Goal: Transaction & Acquisition: Purchase product/service

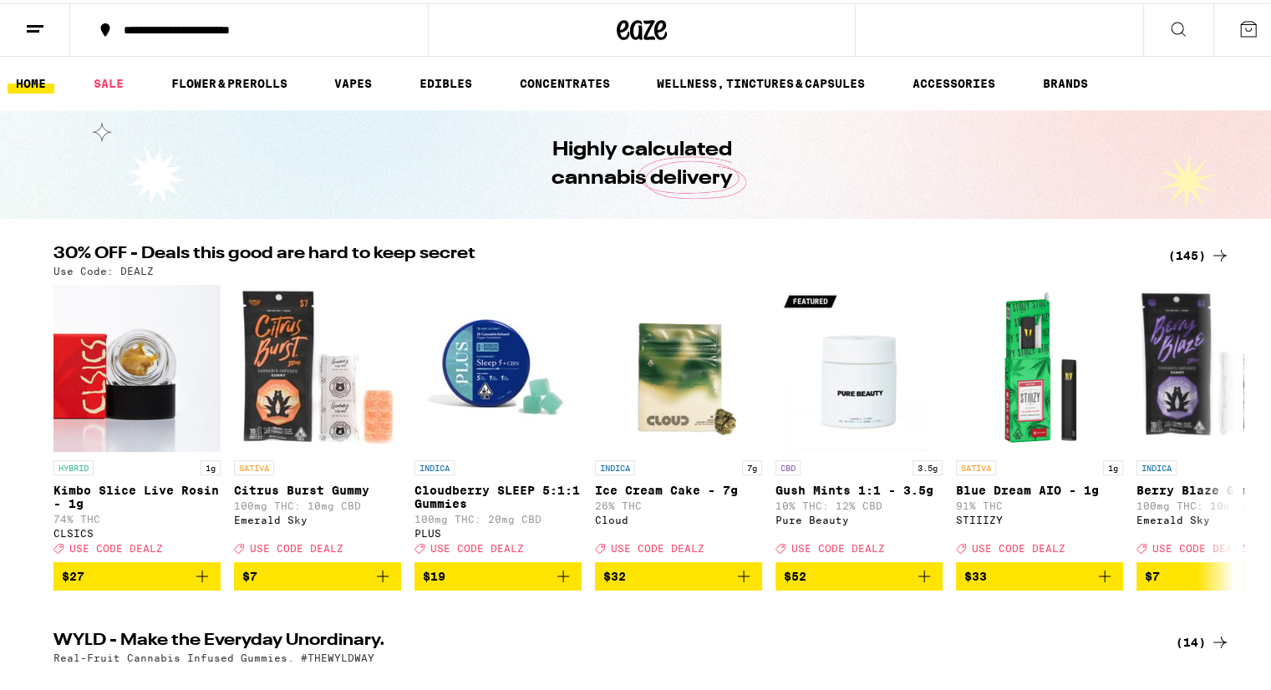
click at [1195, 253] on div "(145)" at bounding box center [1199, 252] width 62 height 20
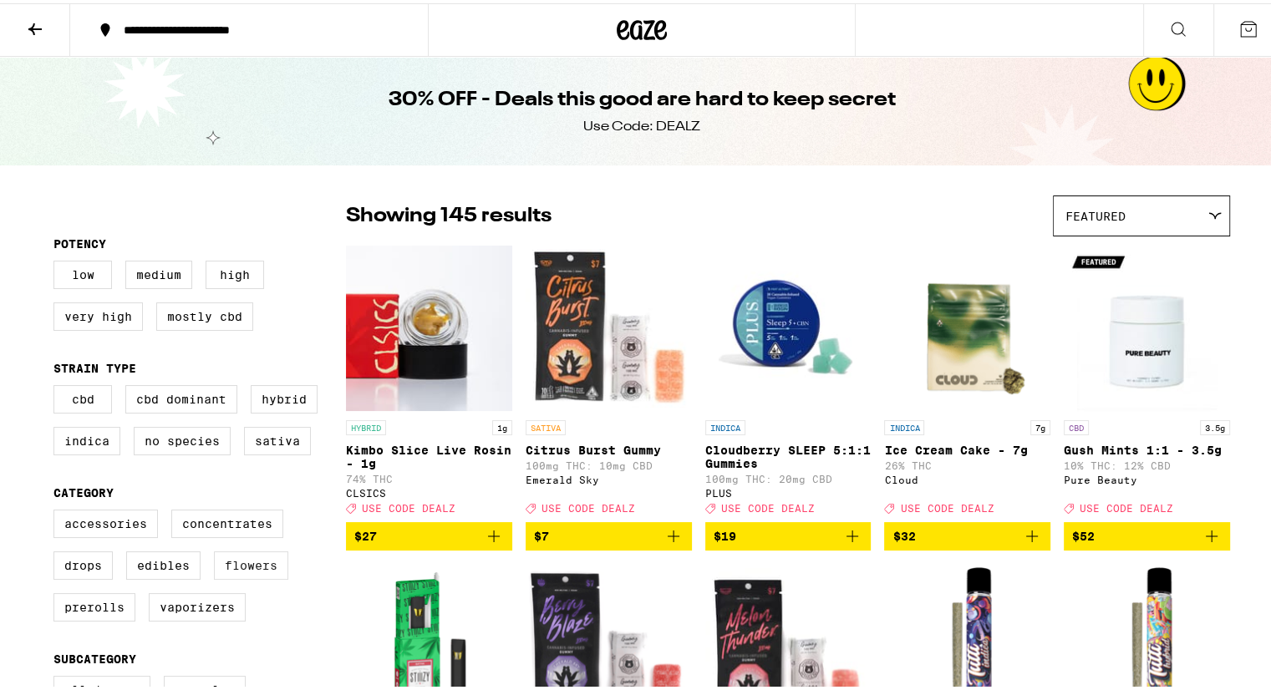
click at [241, 572] on label "Flowers" at bounding box center [251, 562] width 74 height 28
click at [58, 510] on input "Flowers" at bounding box center [57, 509] width 1 height 1
checkbox input "true"
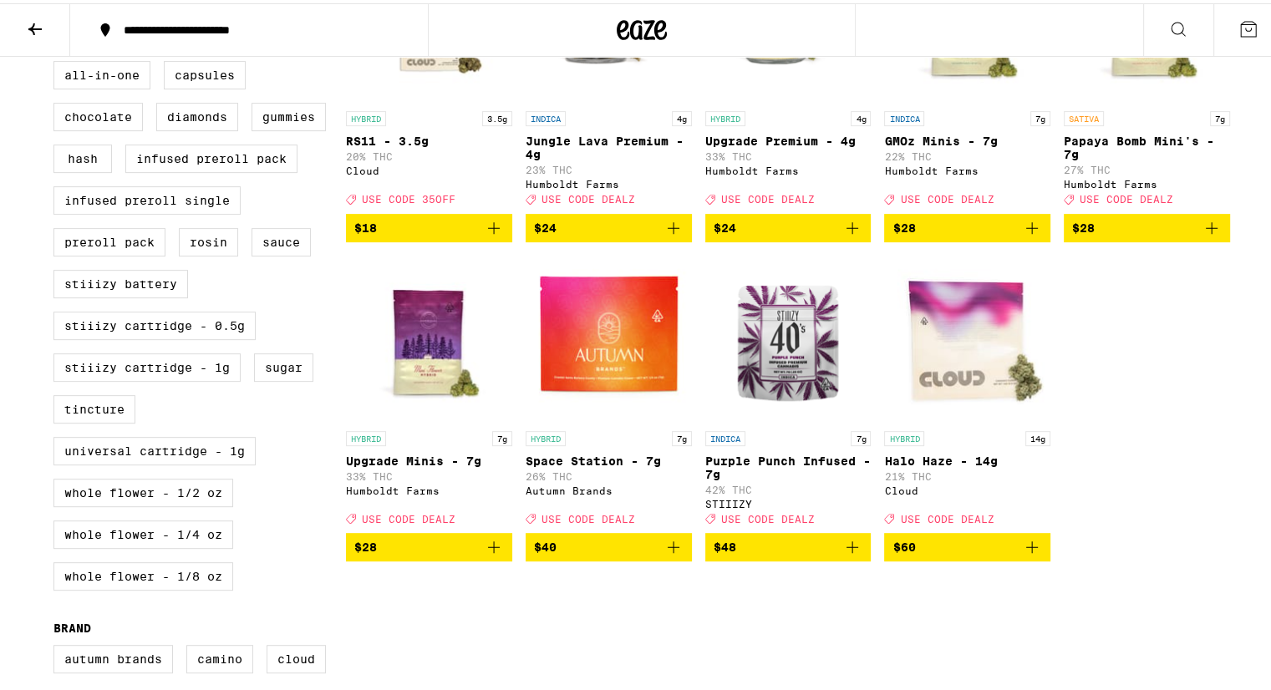
scroll to position [615, 0]
click at [171, 546] on label "Whole Flower - 1/4 oz" at bounding box center [143, 531] width 180 height 28
click at [58, 61] on input "Whole Flower - 1/4 oz" at bounding box center [57, 60] width 1 height 1
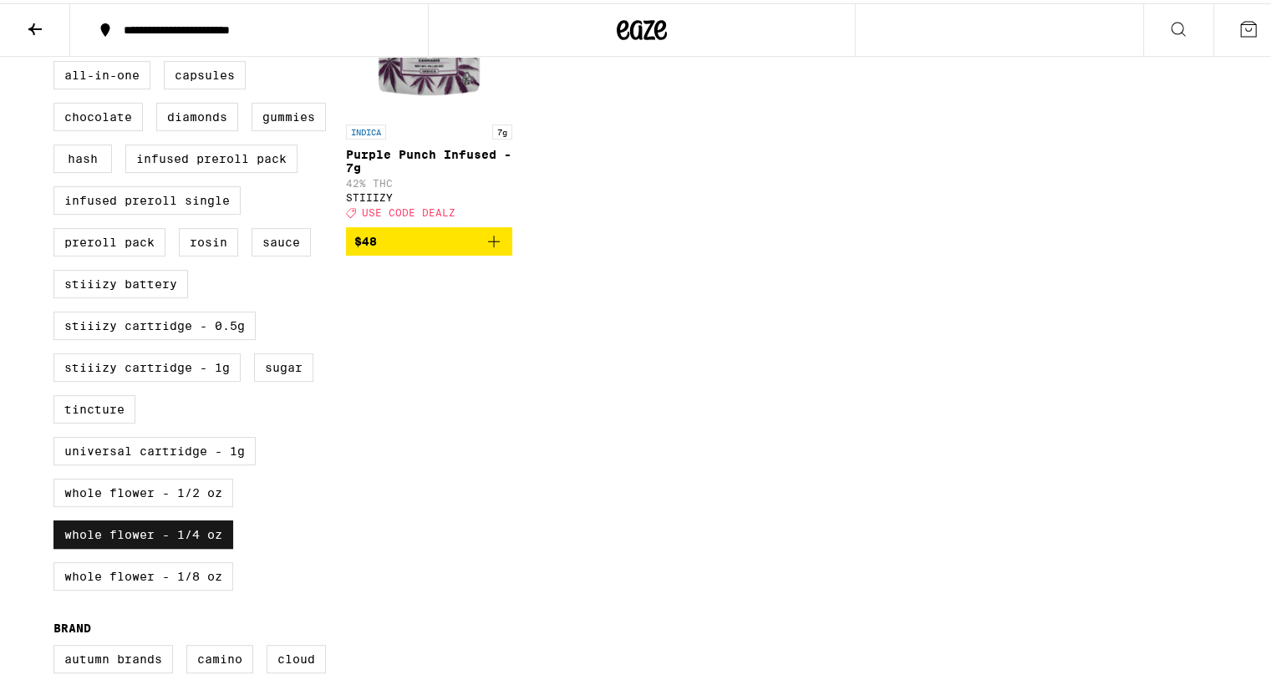
click at [171, 546] on label "Whole Flower - 1/4 oz" at bounding box center [143, 531] width 180 height 28
click at [58, 61] on input "Whole Flower - 1/4 oz" at bounding box center [57, 60] width 1 height 1
checkbox input "false"
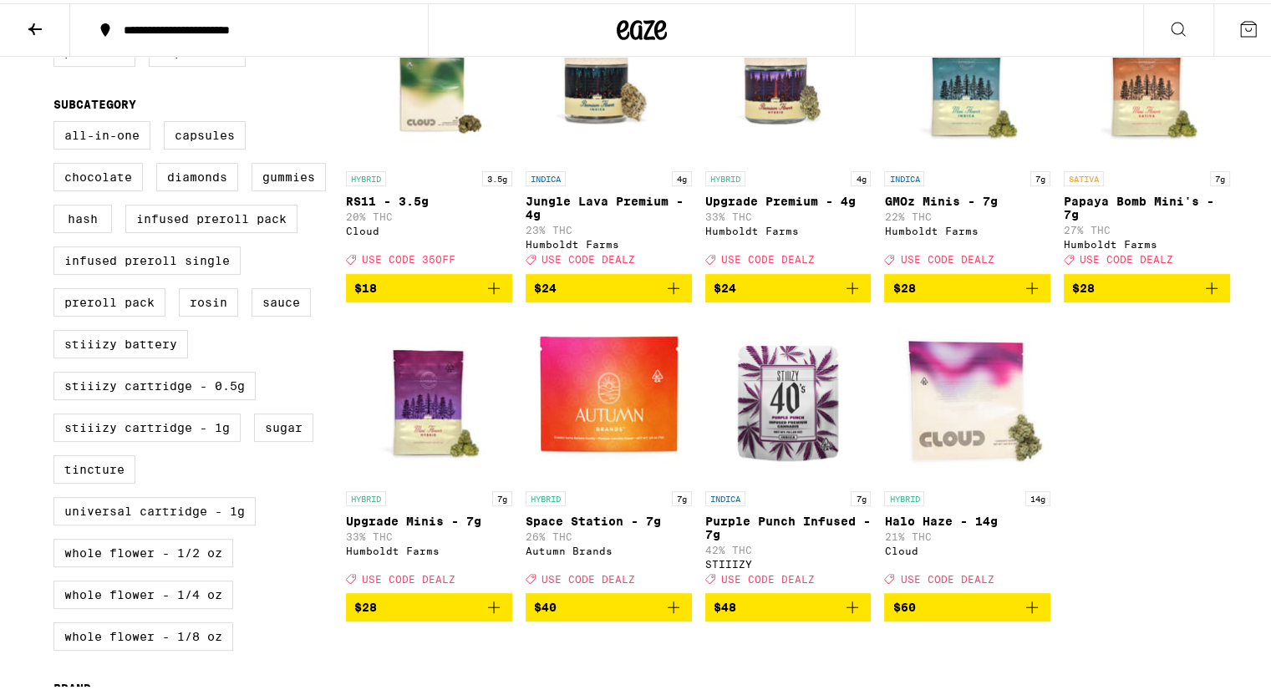
scroll to position [555, 0]
click at [1207, 295] on icon "Add to bag" at bounding box center [1211, 285] width 20 height 20
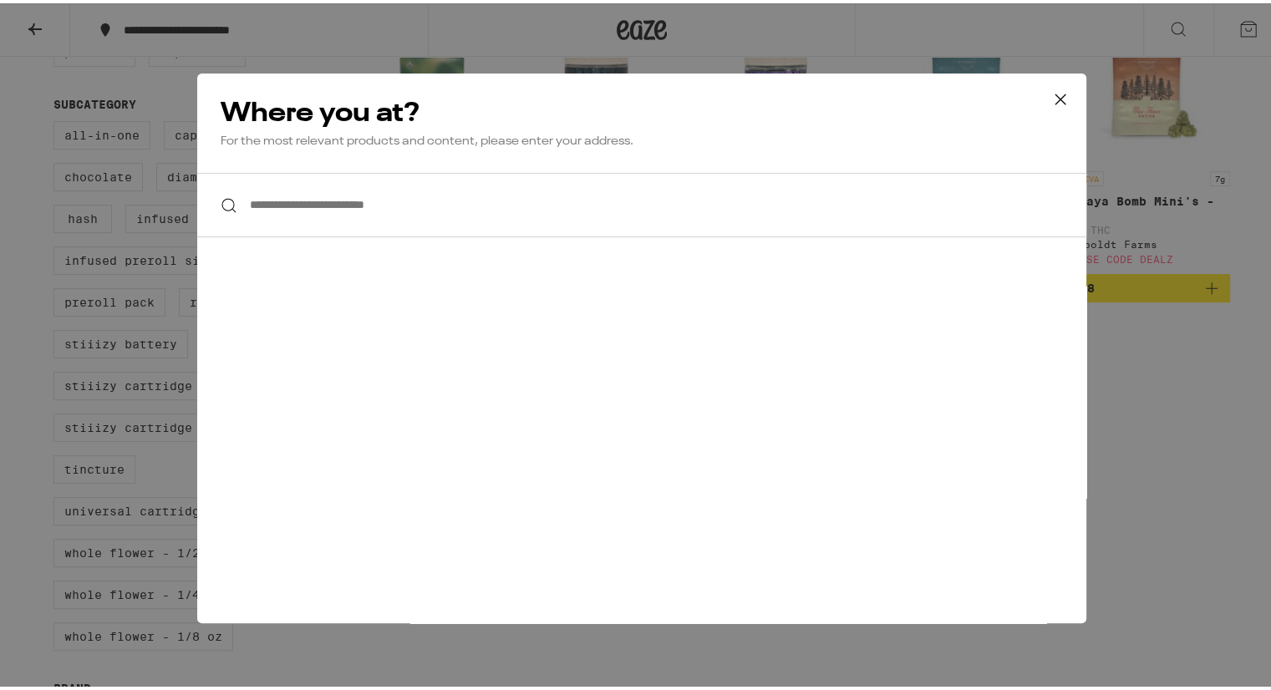
click at [267, 196] on input "**********" at bounding box center [641, 202] width 889 height 64
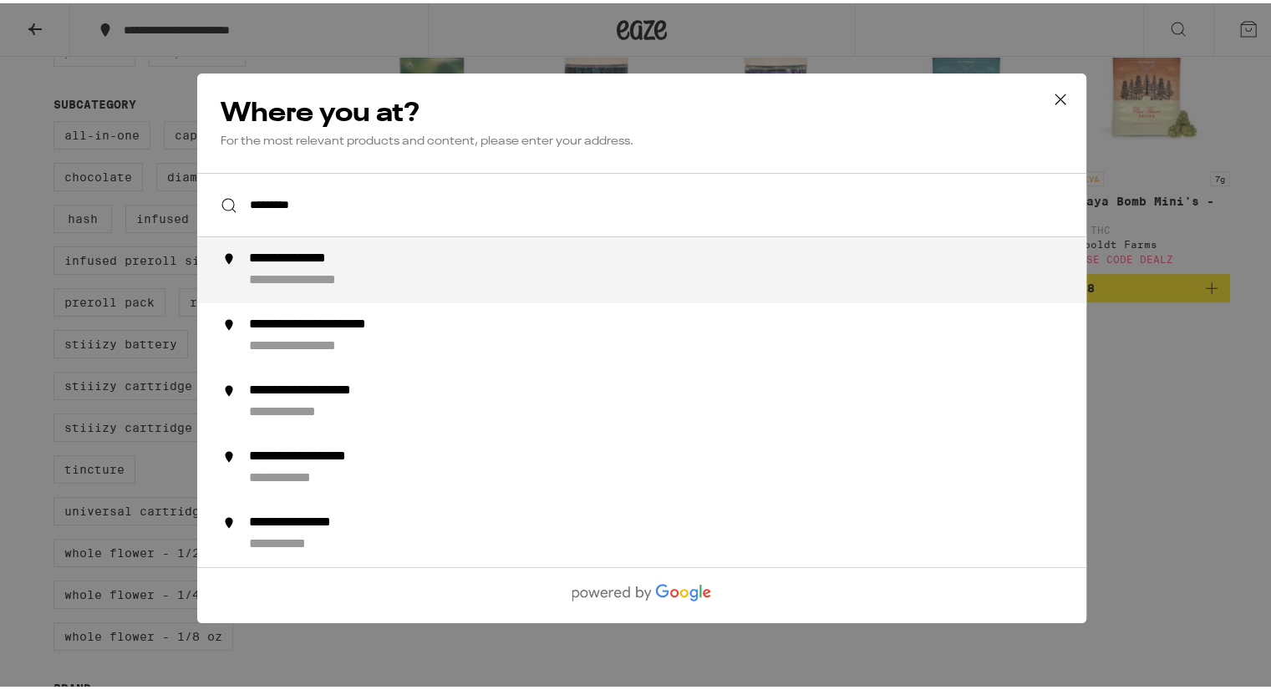
click at [313, 277] on div "**********" at bounding box center [322, 278] width 147 height 18
type input "**********"
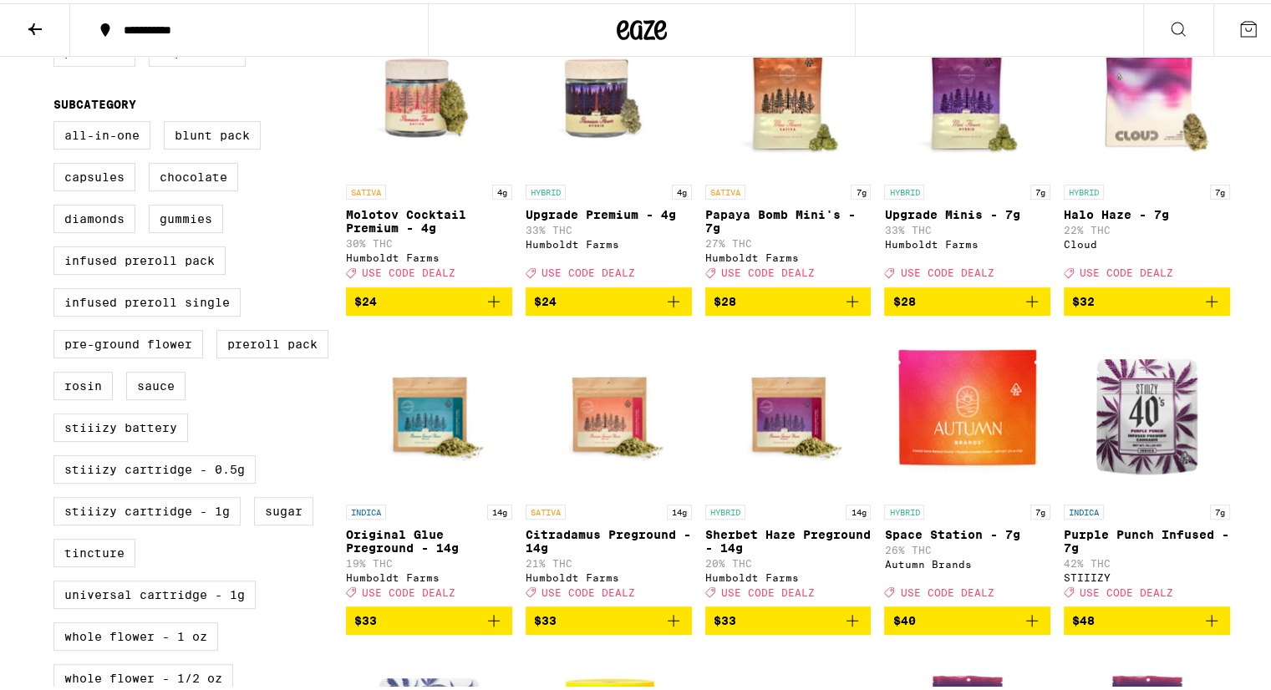
click at [1238, 30] on icon at bounding box center [1248, 26] width 20 height 20
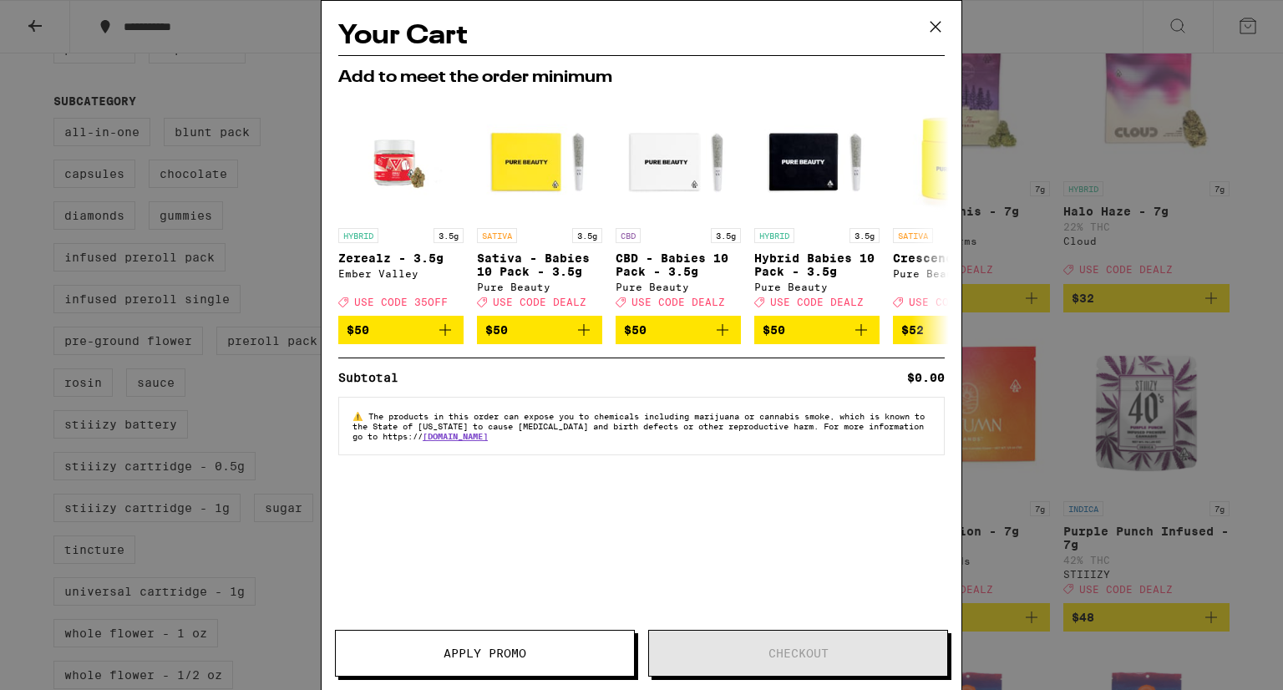
click at [688, 495] on div "Your Cart Add to meet the order minimum HYBRID 3.5g Zerealz - 3.5g Ember Valley…" at bounding box center [642, 320] width 640 height 639
click at [939, 28] on icon at bounding box center [935, 26] width 25 height 25
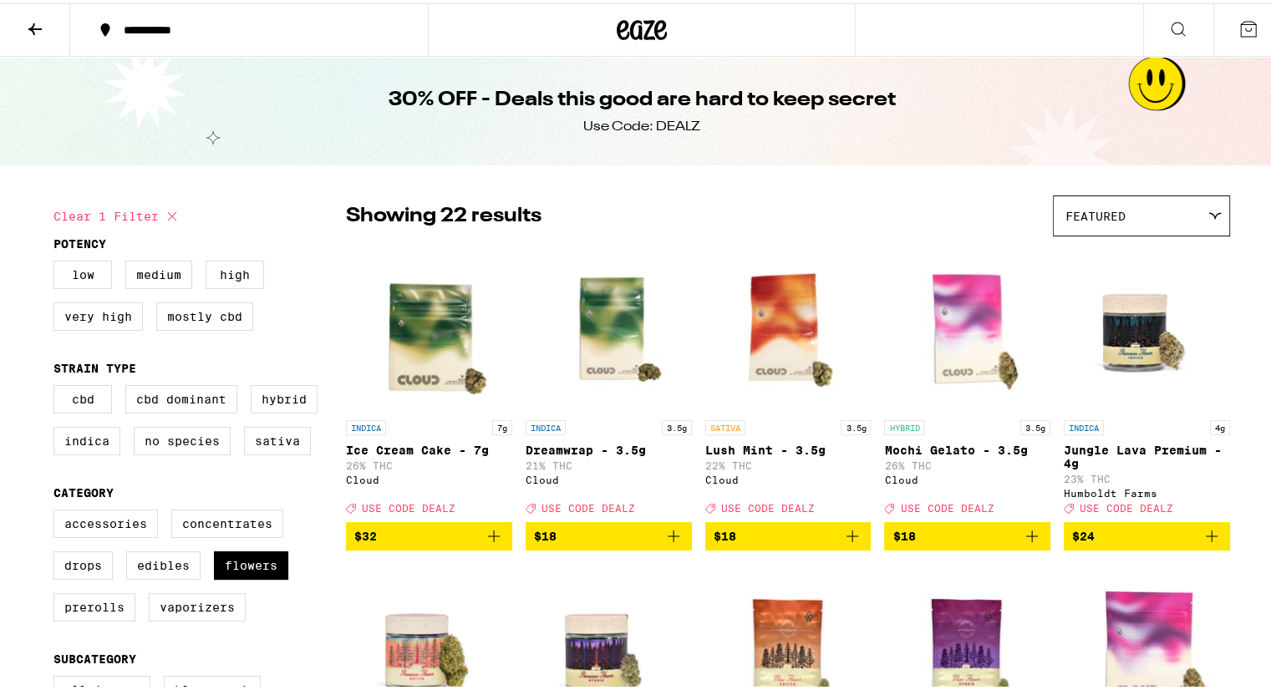
click at [1238, 24] on icon at bounding box center [1248, 26] width 20 height 20
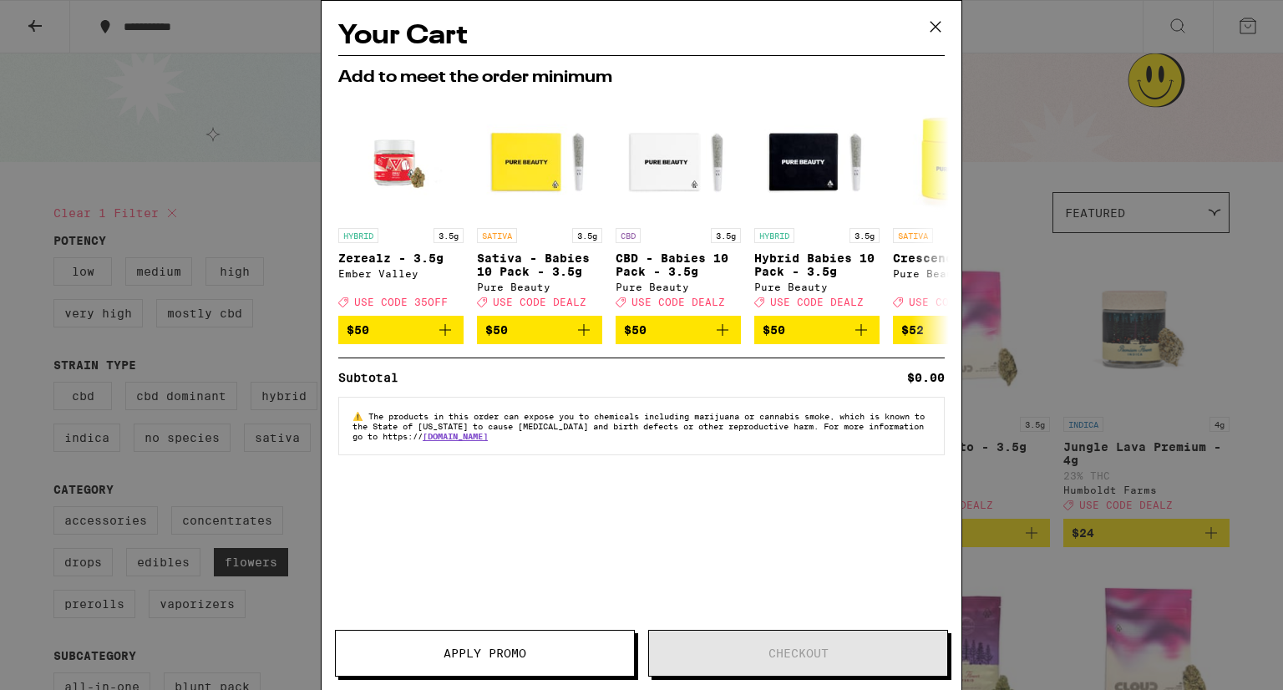
click at [937, 30] on icon at bounding box center [935, 26] width 25 height 25
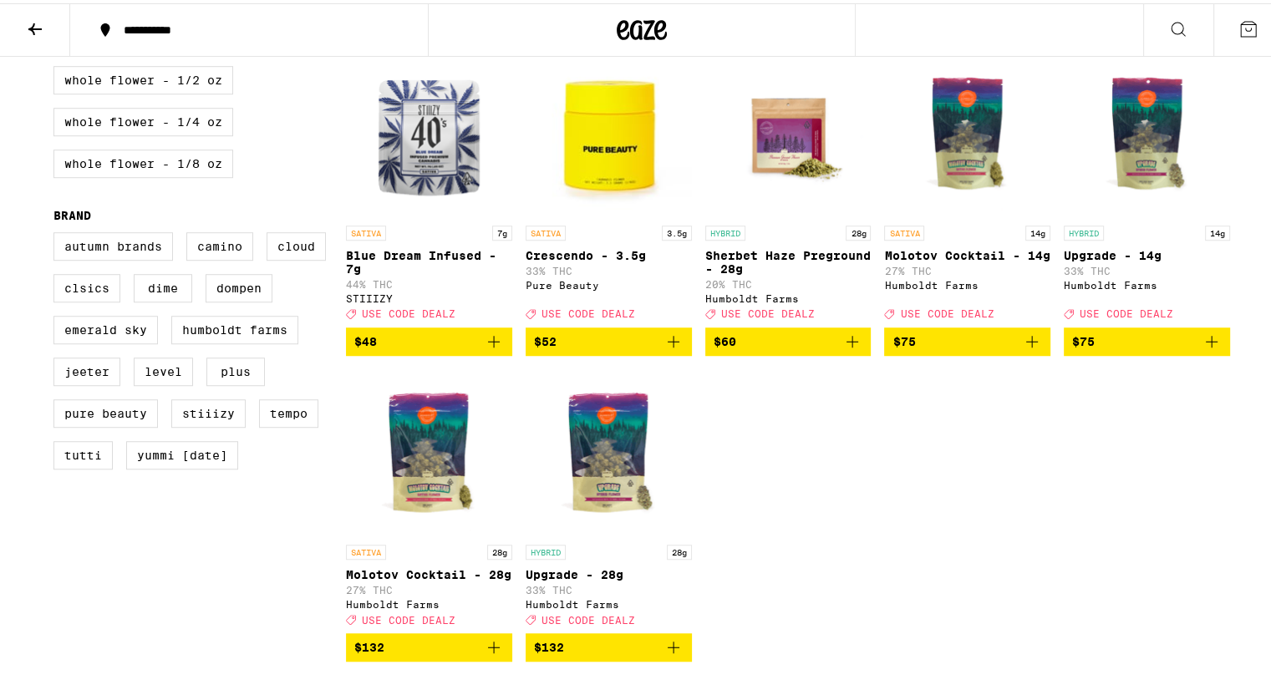
scroll to position [1155, 0]
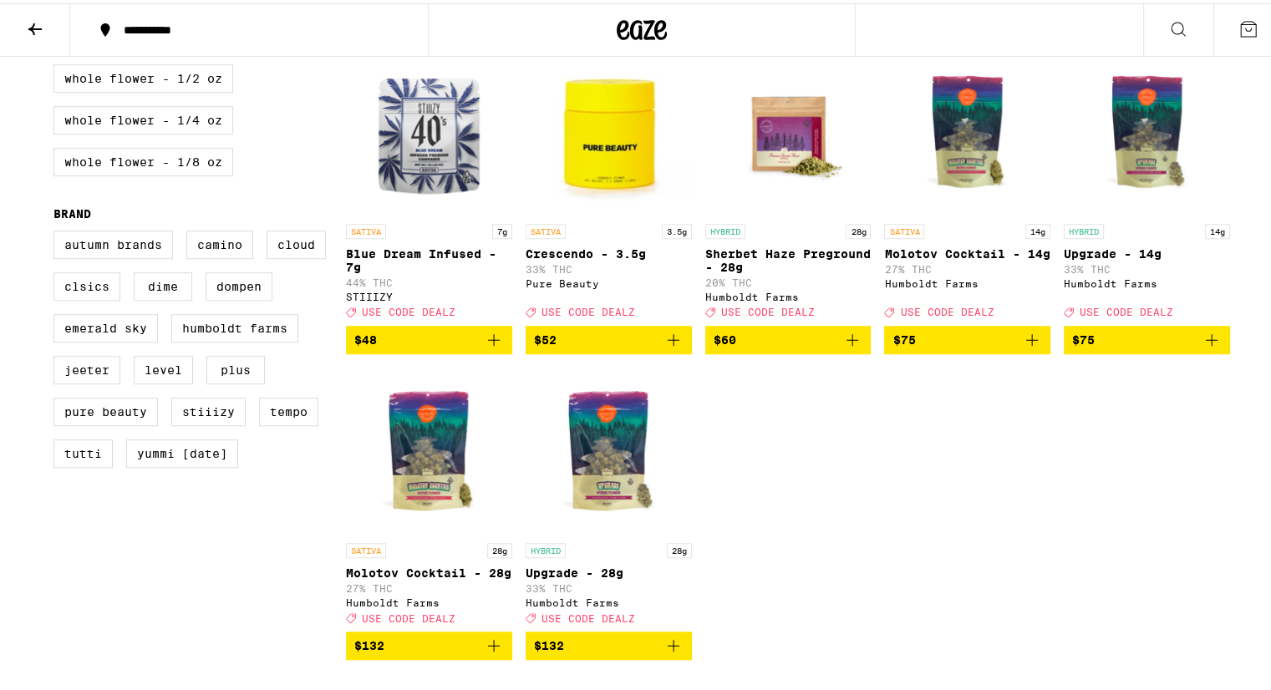
click at [1023, 347] on icon "Add to bag" at bounding box center [1032, 337] width 20 height 20
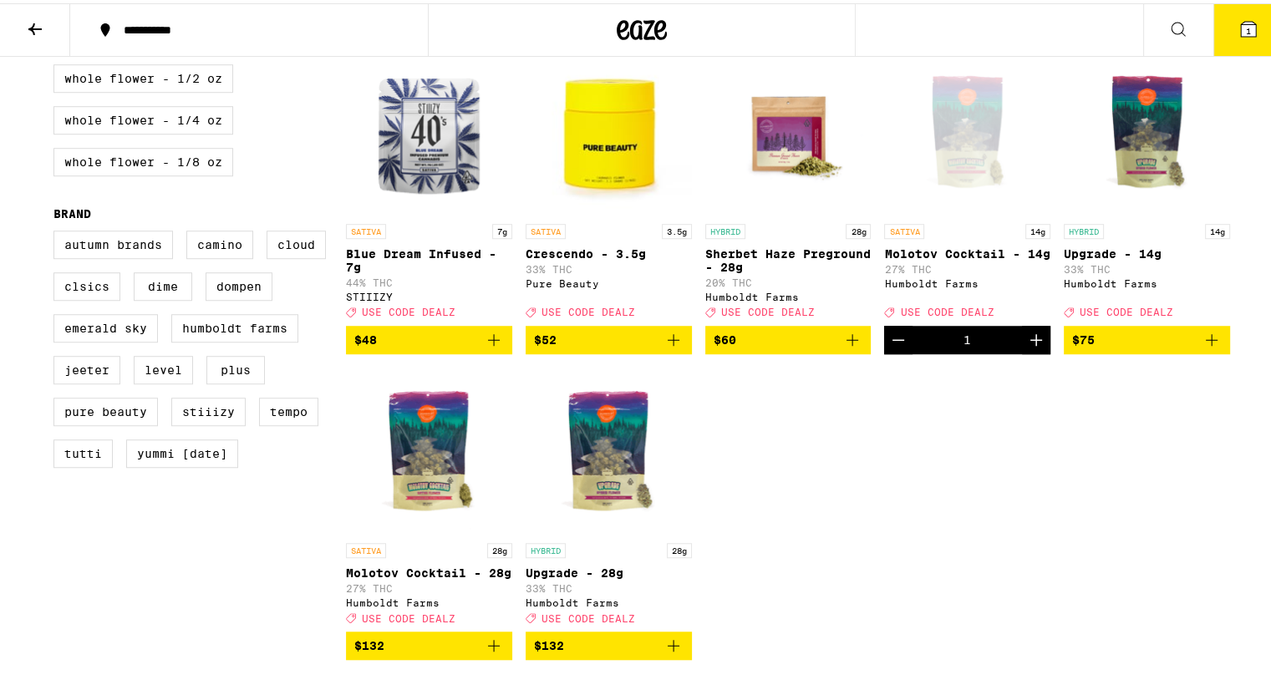
click at [1246, 23] on span "1" at bounding box center [1248, 28] width 5 height 10
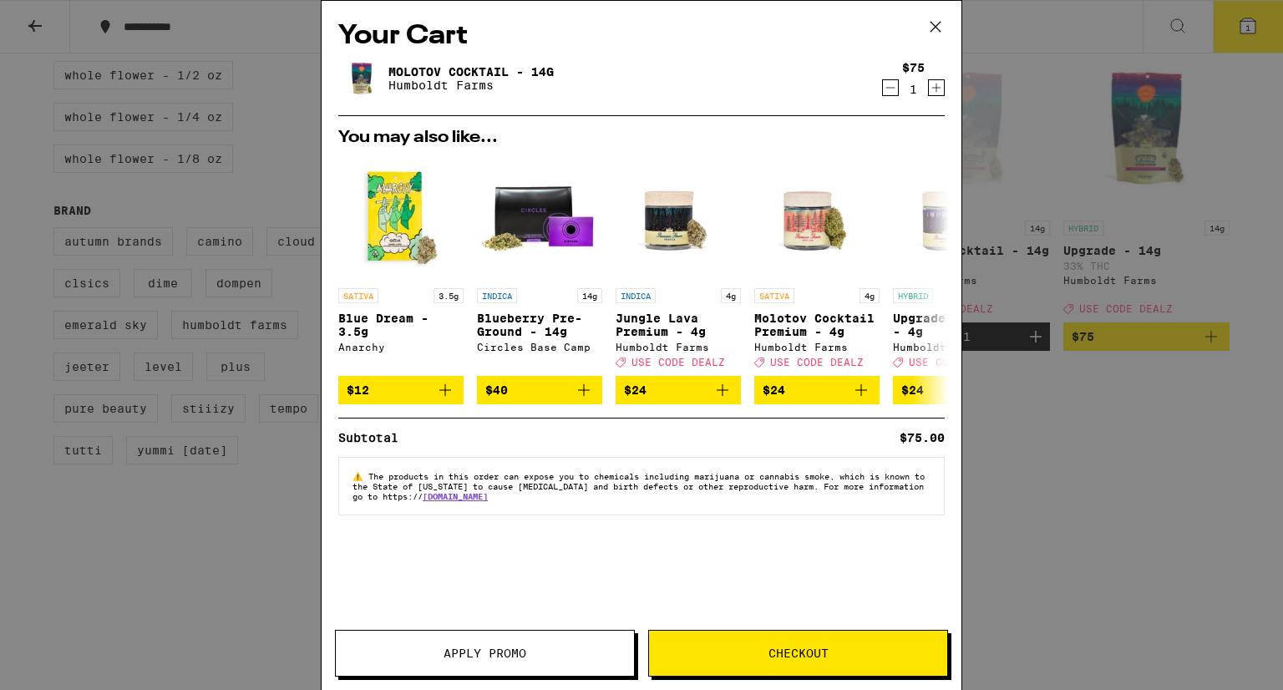
click at [485, 657] on span "Apply Promo" at bounding box center [485, 654] width 83 height 12
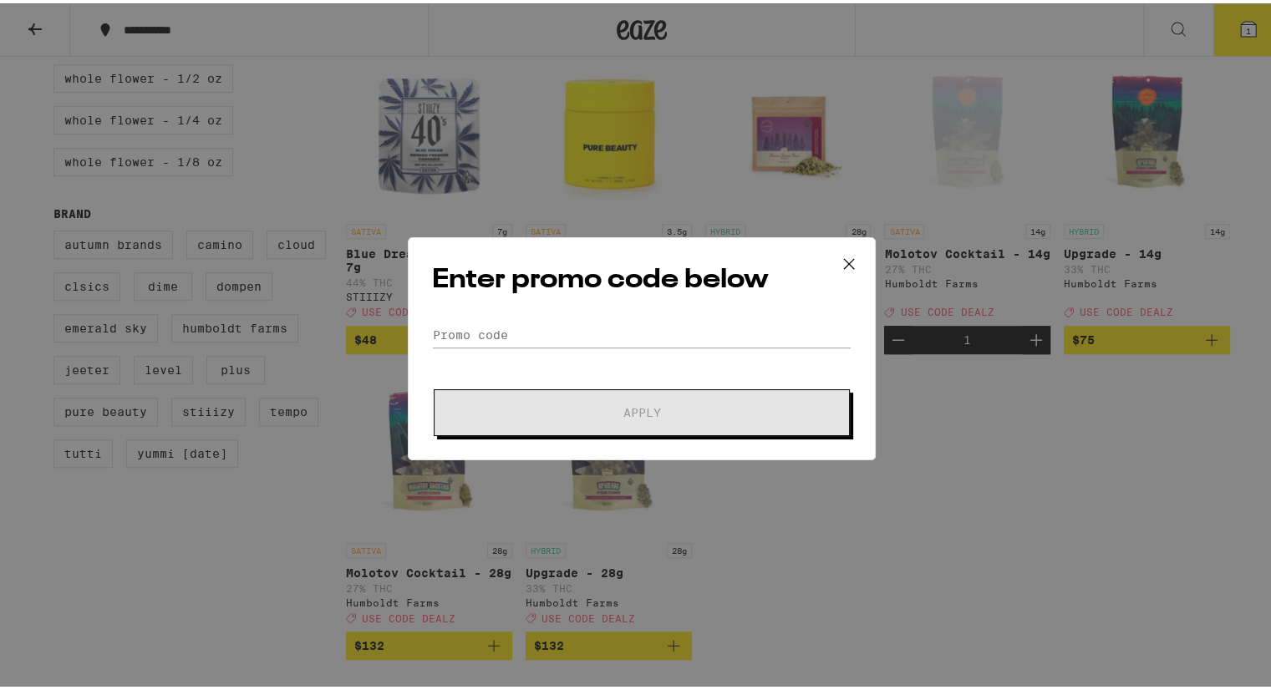
click at [534, 348] on form "Promo Code Apply" at bounding box center [641, 376] width 419 height 114
click at [491, 326] on input "Promo Code" at bounding box center [641, 331] width 419 height 25
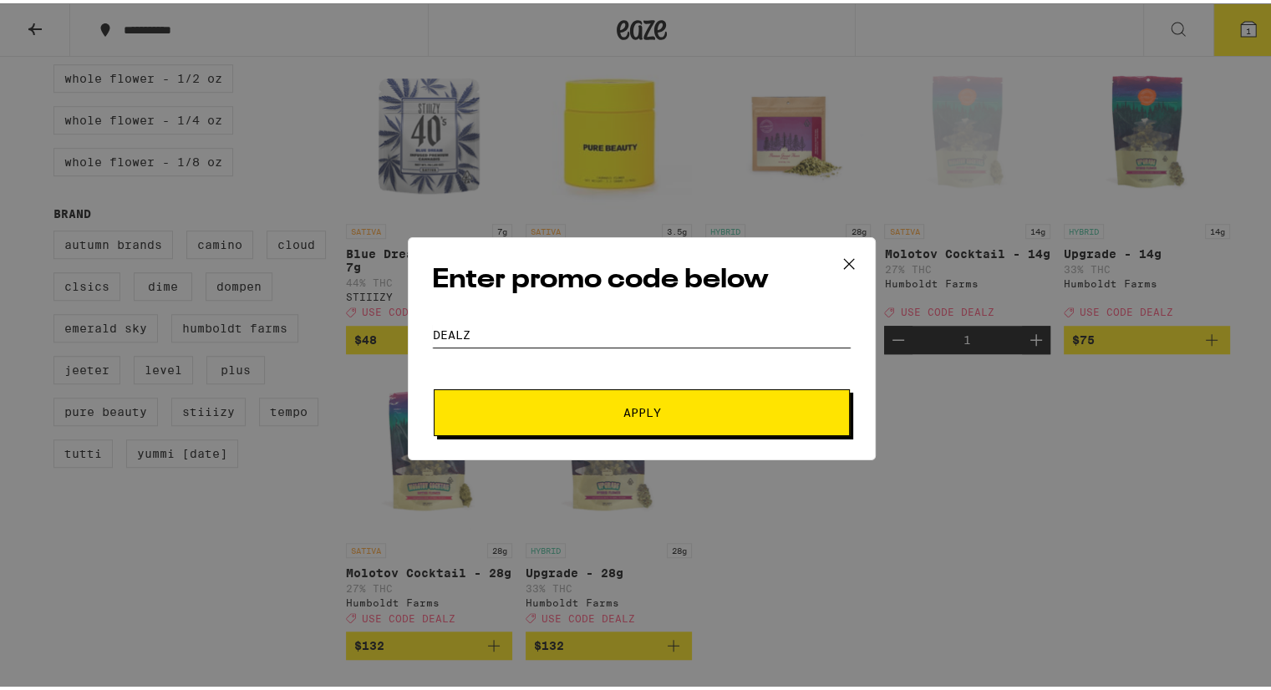
type input "DEALZ"
click at [543, 405] on span "Apply" at bounding box center [641, 410] width 301 height 12
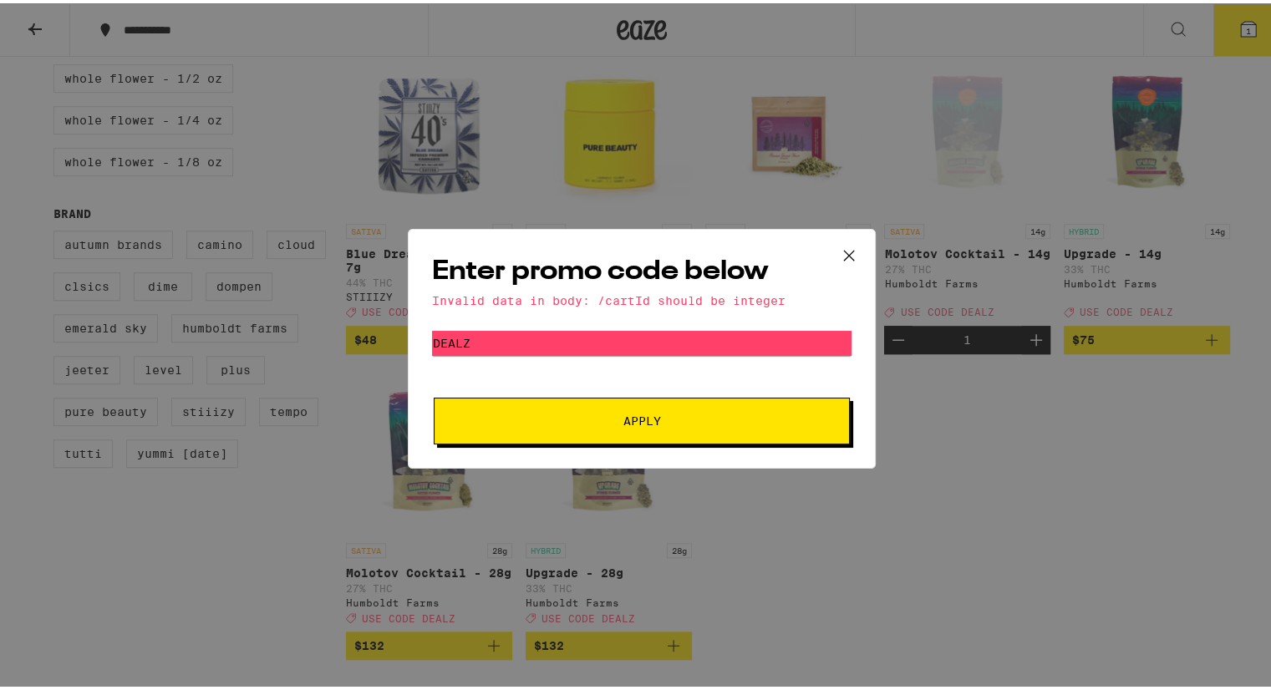
click at [545, 423] on span "Apply" at bounding box center [641, 418] width 301 height 12
click at [676, 211] on div "Enter promo code below Invalid data in body: /cartId should be integer Promo Co…" at bounding box center [641, 345] width 1283 height 690
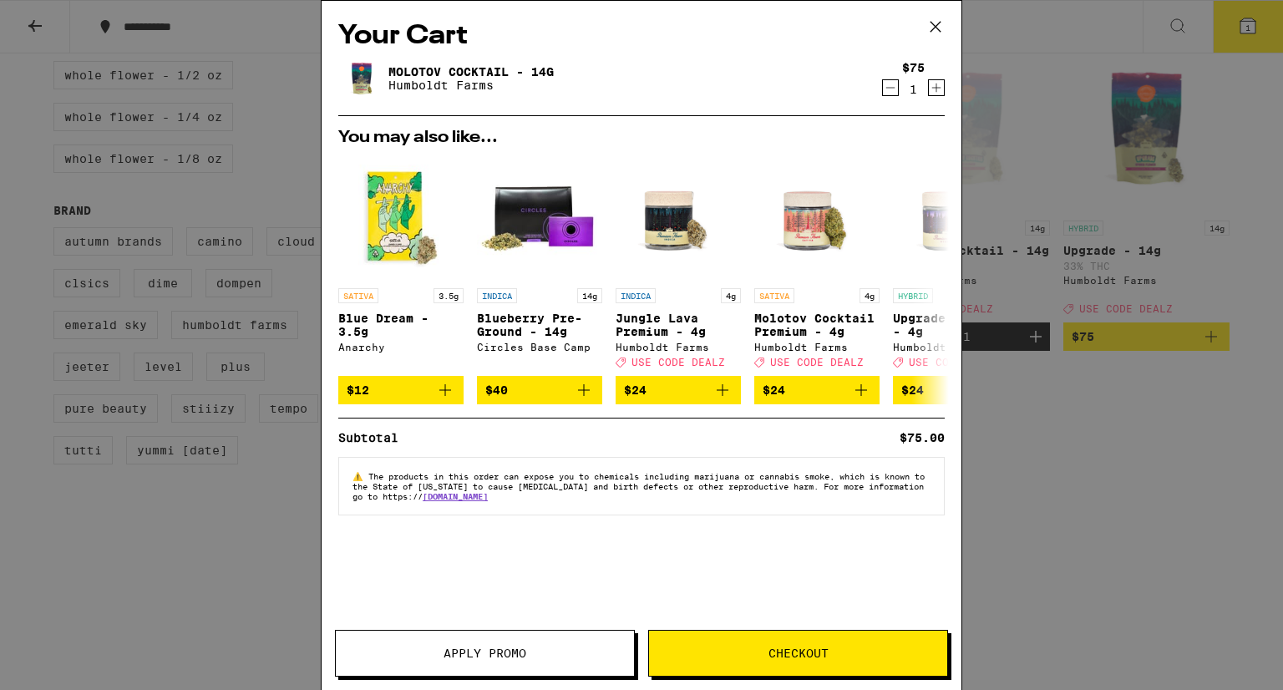
click at [932, 26] on icon at bounding box center [935, 26] width 25 height 25
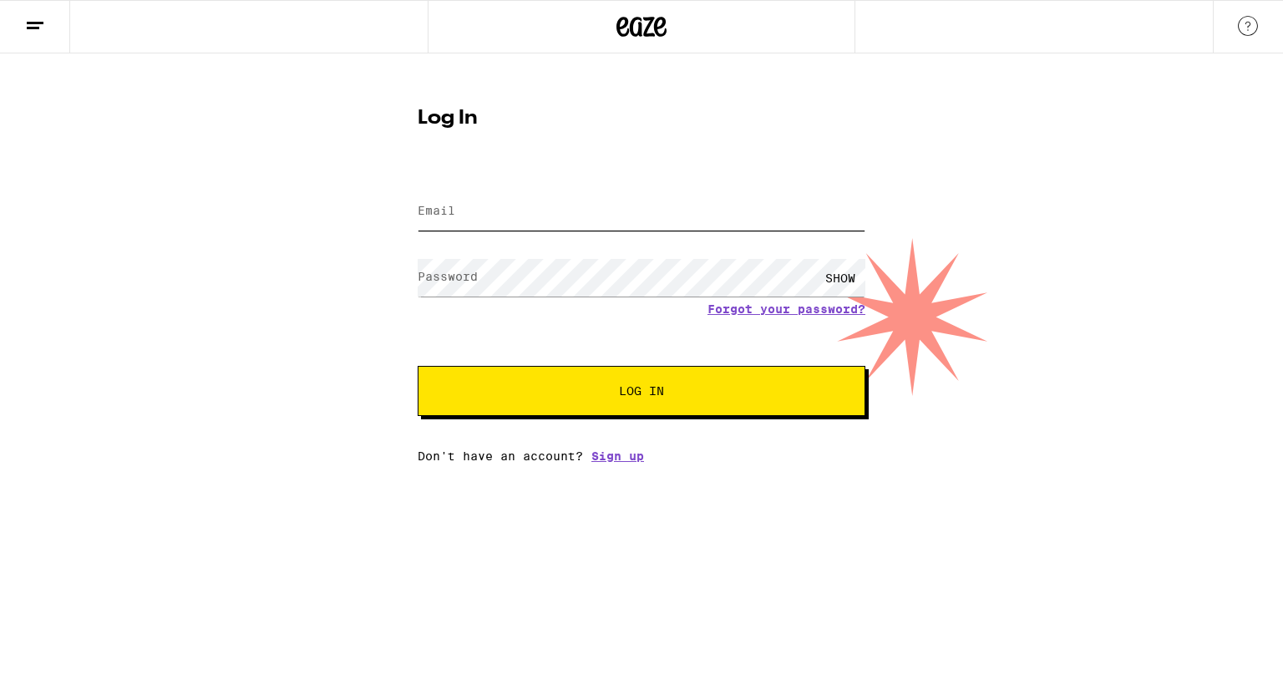
type input "mcg027@yahoo.com"
click at [648, 388] on span "Log In" at bounding box center [641, 391] width 45 height 12
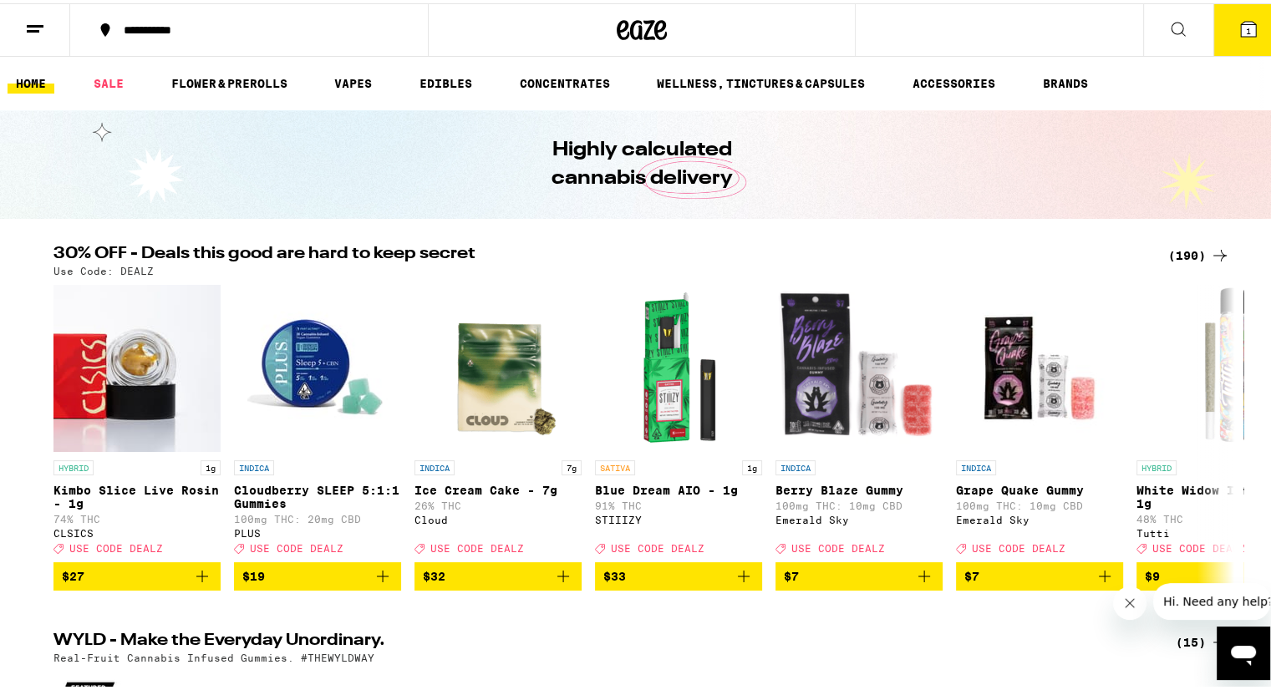
click at [1187, 251] on div "(190)" at bounding box center [1199, 252] width 62 height 20
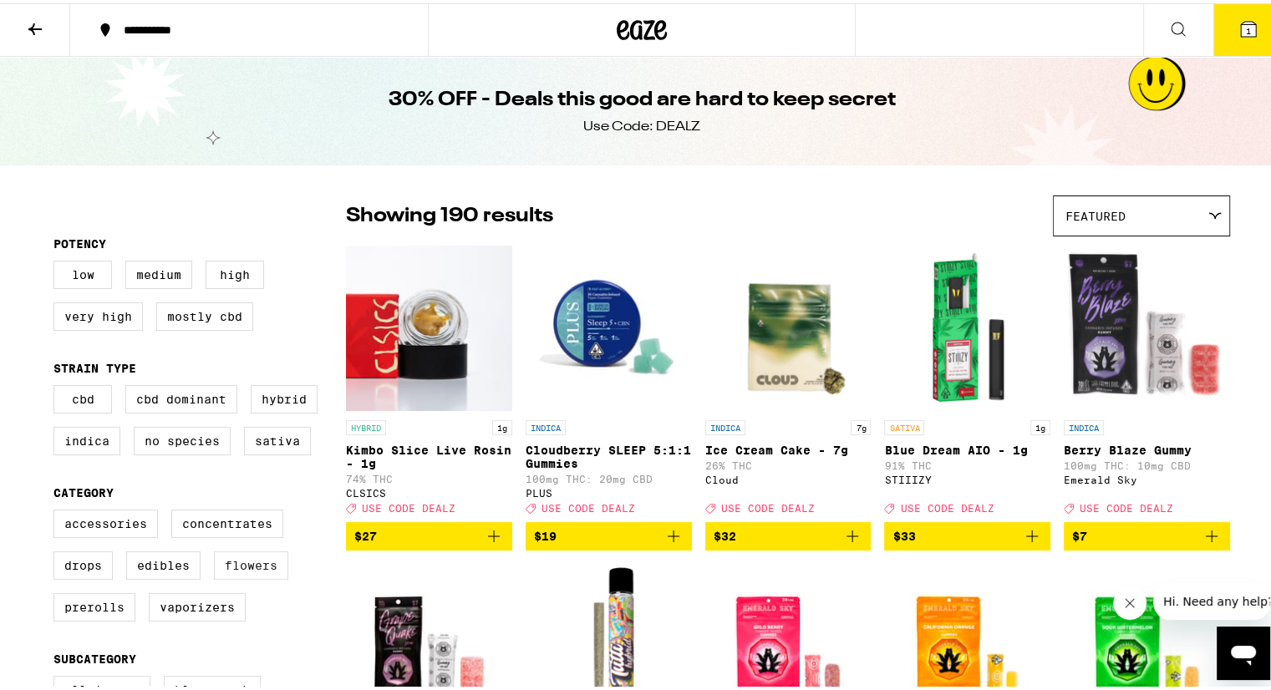
click at [234, 572] on label "Flowers" at bounding box center [251, 562] width 74 height 28
click at [58, 510] on input "Flowers" at bounding box center [57, 509] width 1 height 1
checkbox input "true"
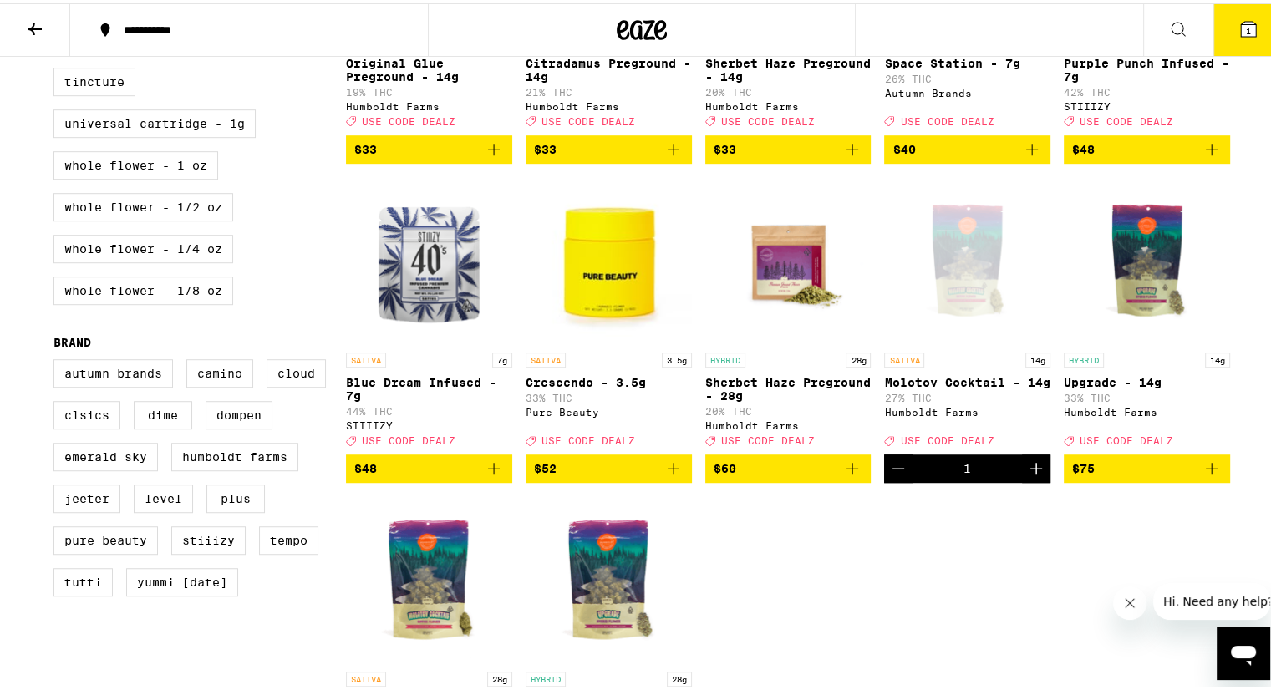
scroll to position [983, 0]
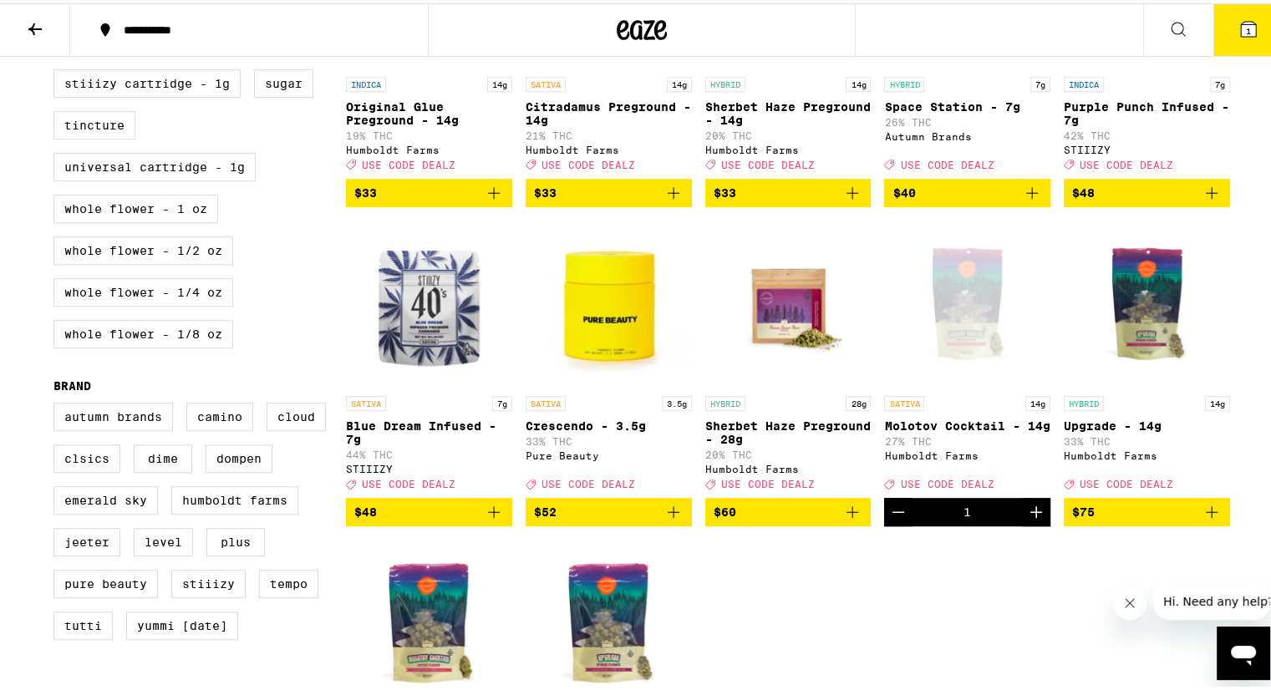
click at [1241, 24] on icon at bounding box center [1248, 25] width 15 height 15
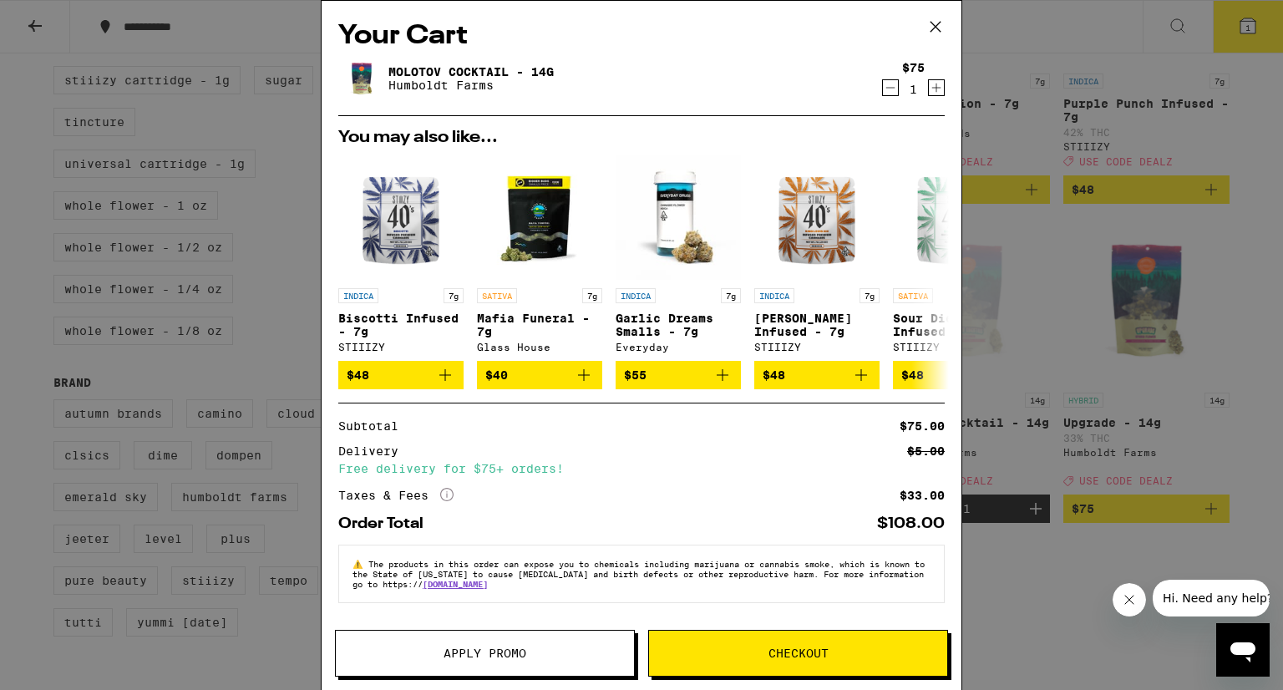
click at [495, 658] on span "Apply Promo" at bounding box center [485, 654] width 83 height 12
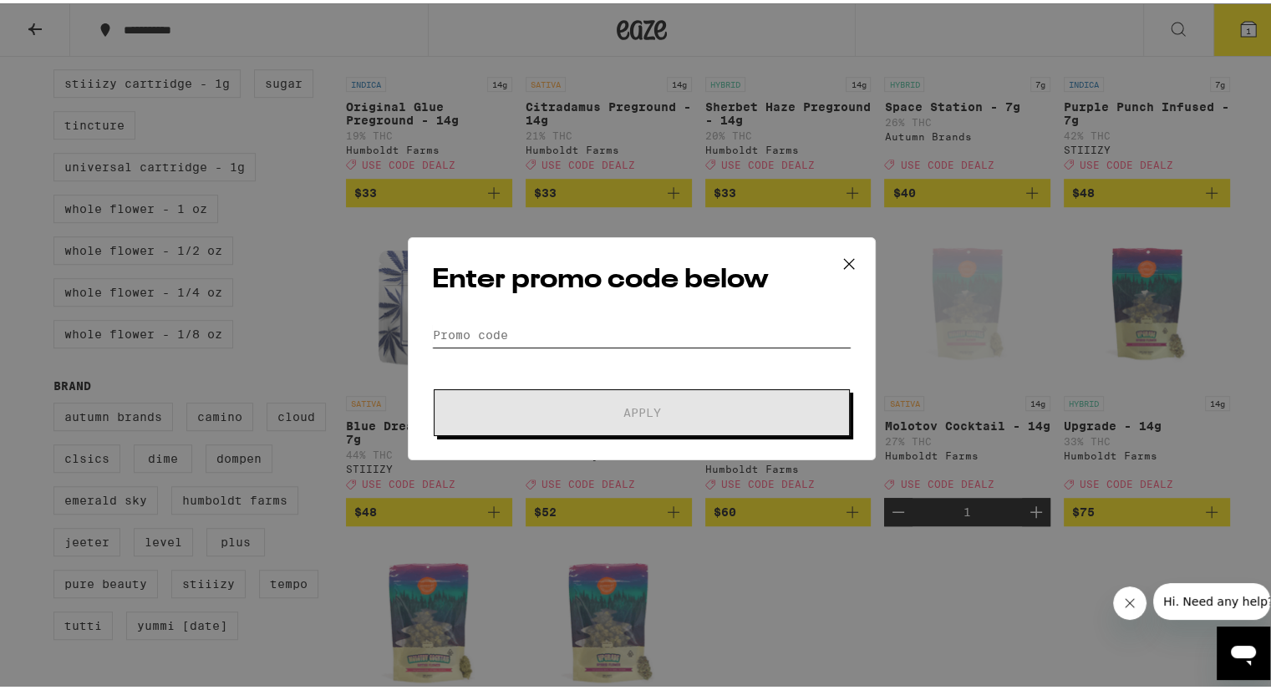
click at [456, 328] on input "Promo Code" at bounding box center [641, 331] width 419 height 25
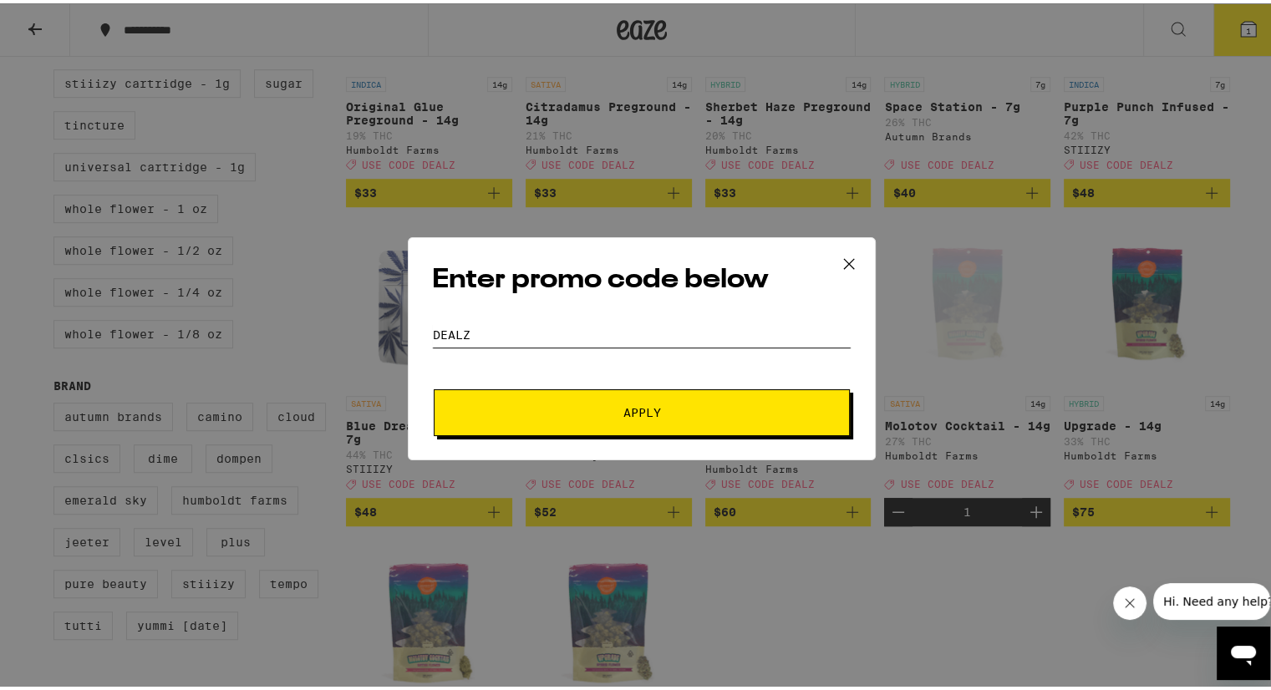
type input "DEALZ"
click at [592, 419] on button "Apply" at bounding box center [642, 409] width 416 height 47
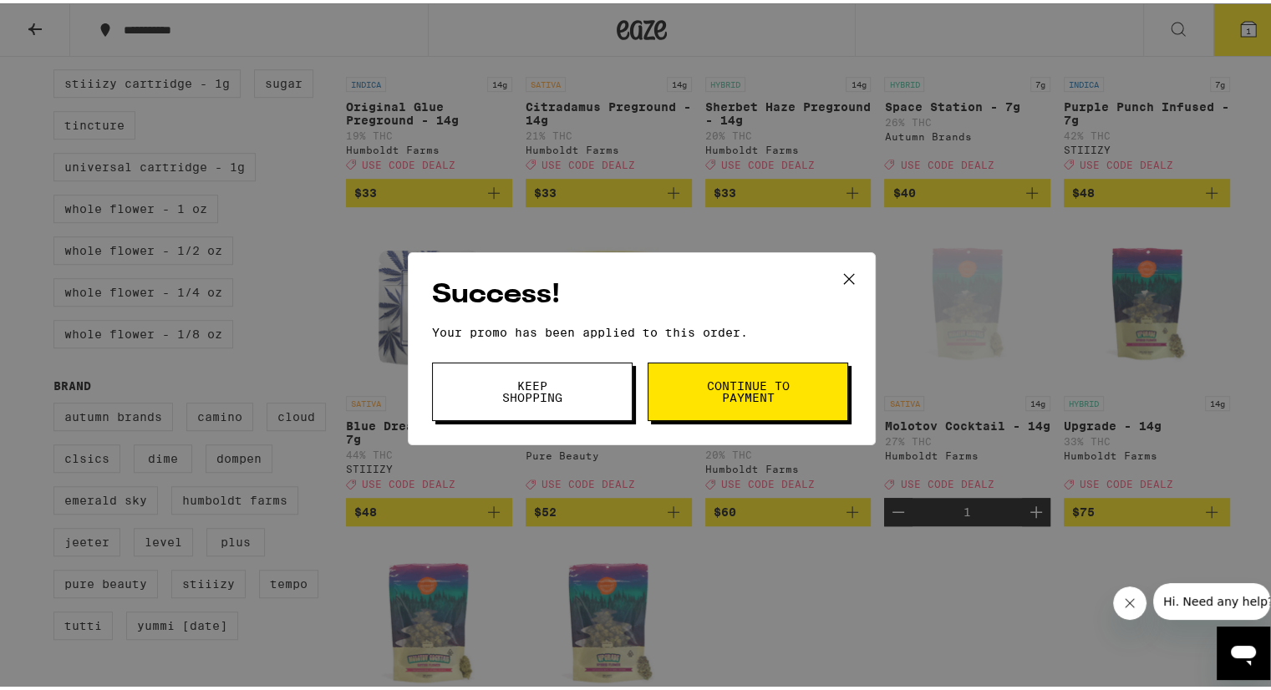
click at [745, 382] on span "Continue to payment" at bounding box center [747, 388] width 85 height 23
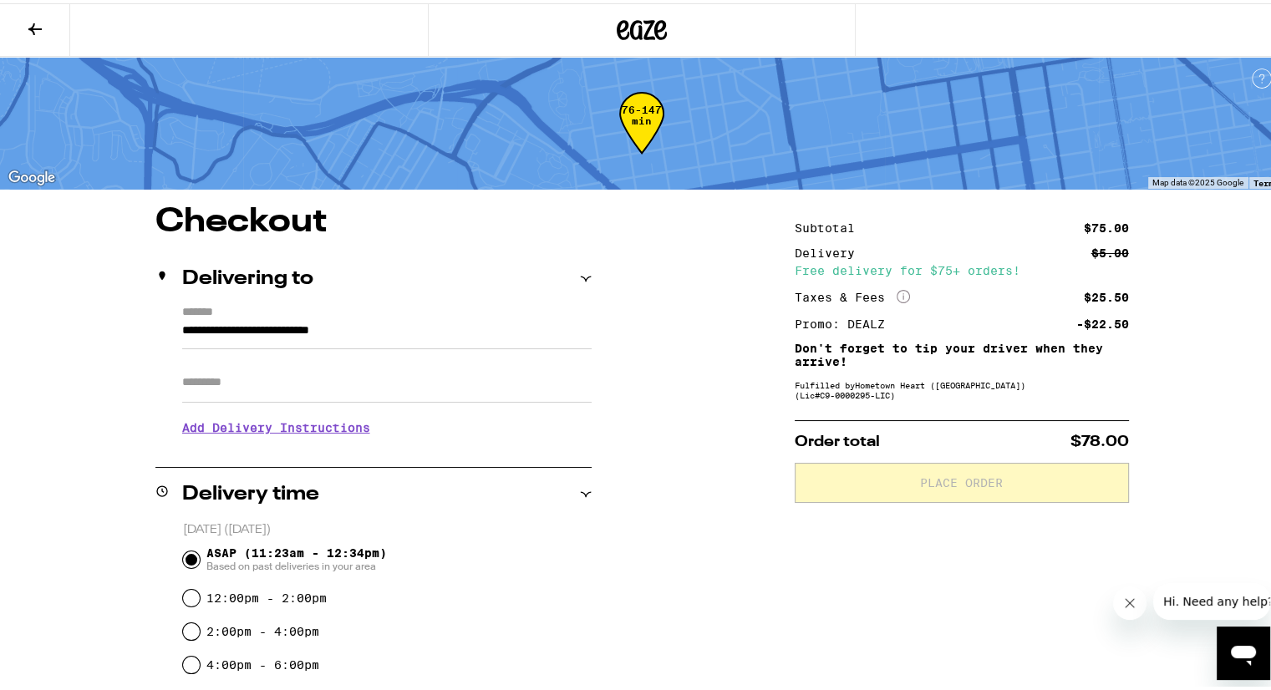
click at [214, 387] on input "Apt/Suite" at bounding box center [386, 379] width 409 height 40
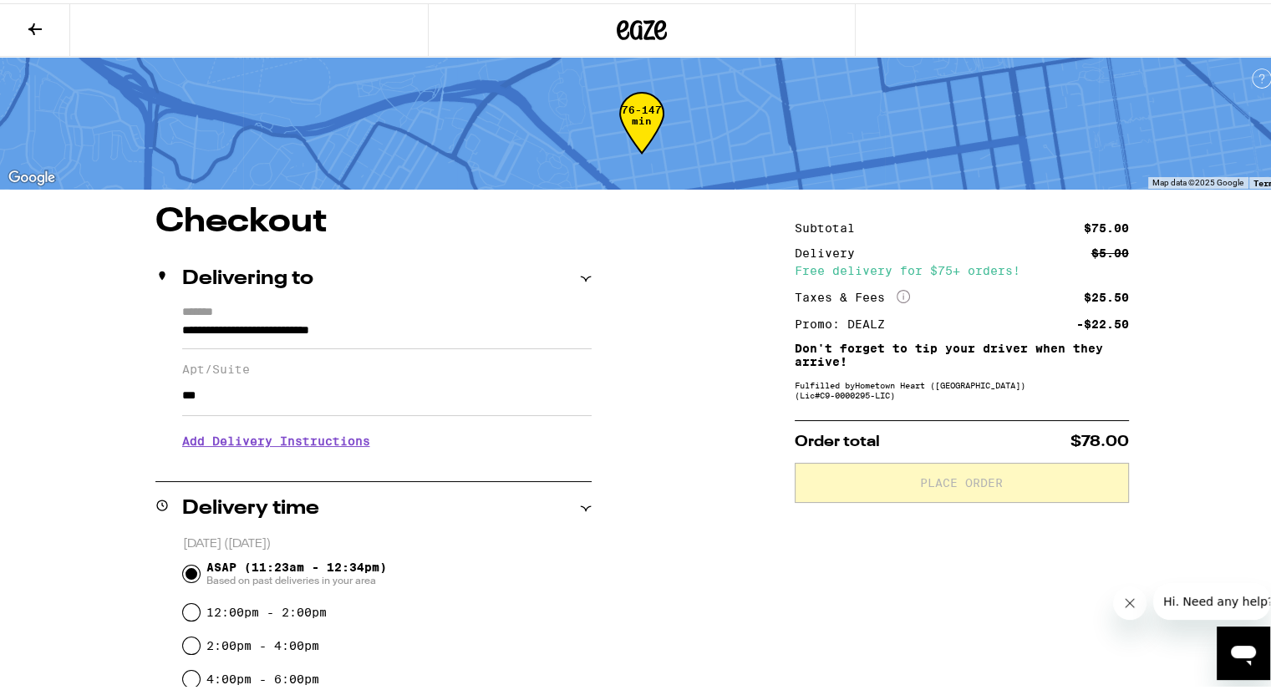
drag, startPoint x: 220, startPoint y: 390, endPoint x: 11, endPoint y: -73, distance: 507.8
click at [11, 0] on html "**********" at bounding box center [641, 536] width 1283 height 1072
type input "***"
drag, startPoint x: 48, startPoint y: 55, endPoint x: 37, endPoint y: 24, distance: 33.1
click at [37, 24] on div "**********" at bounding box center [641, 536] width 1283 height 1072
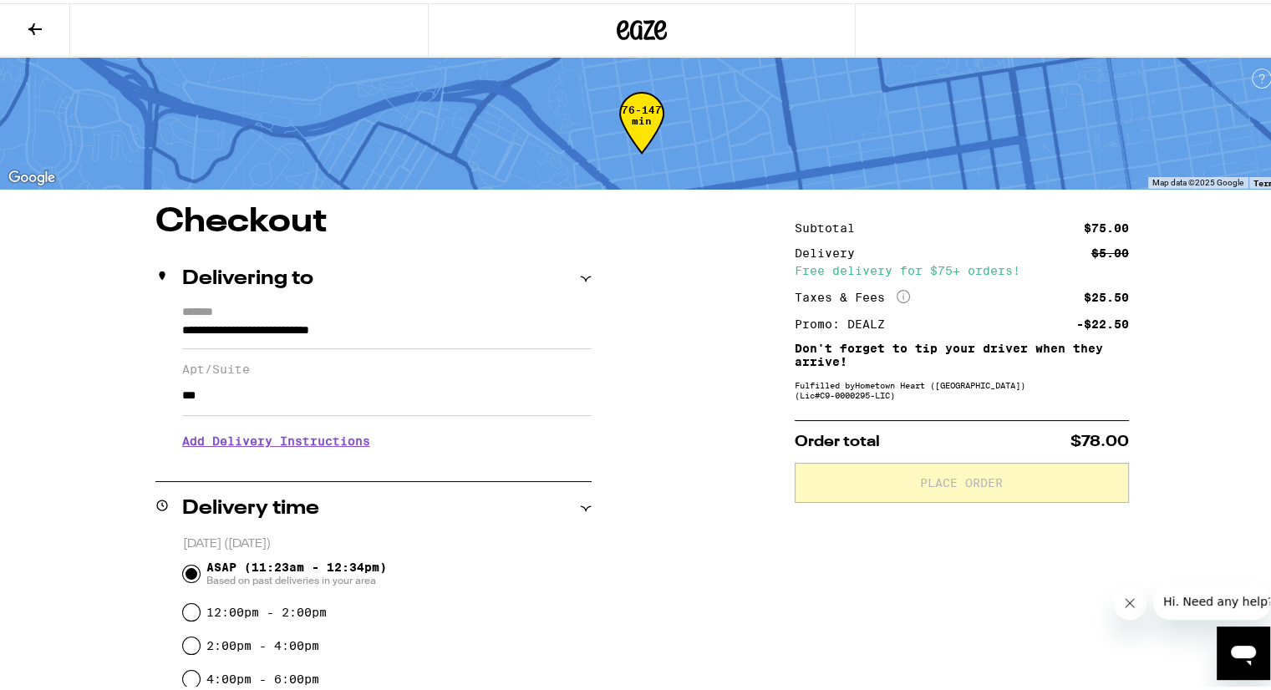
click at [37, 24] on icon at bounding box center [34, 26] width 13 height 12
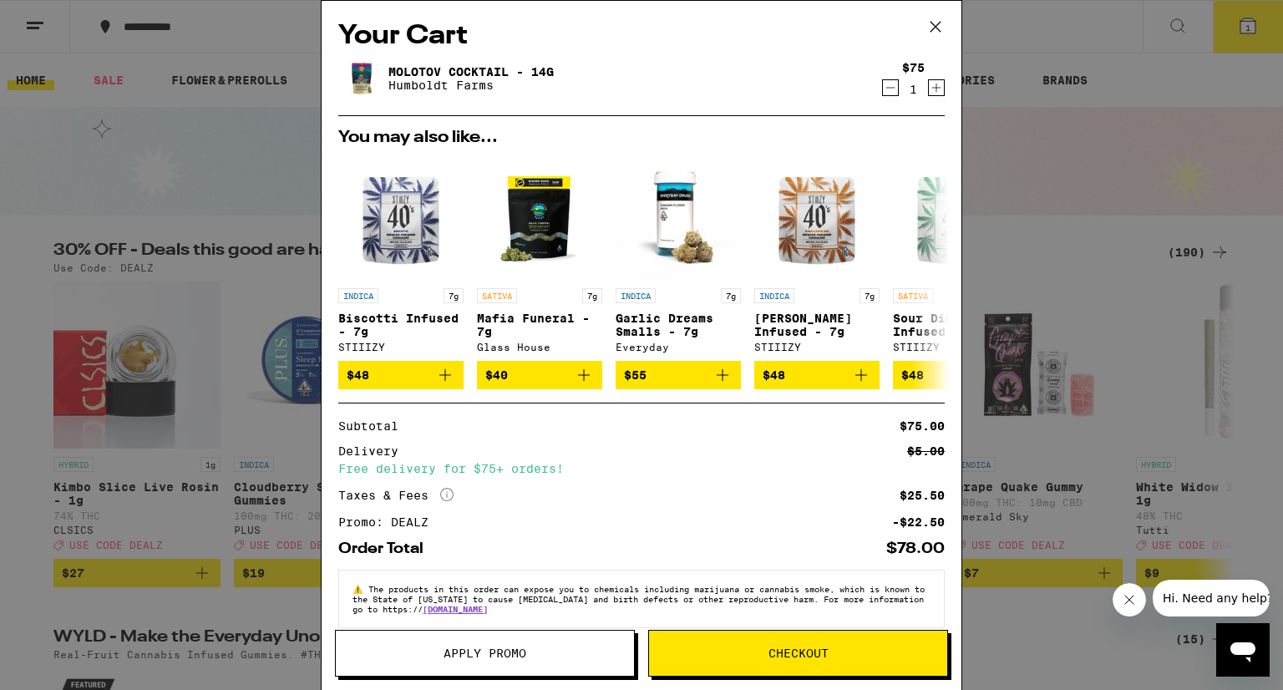
click at [932, 22] on icon at bounding box center [935, 26] width 25 height 25
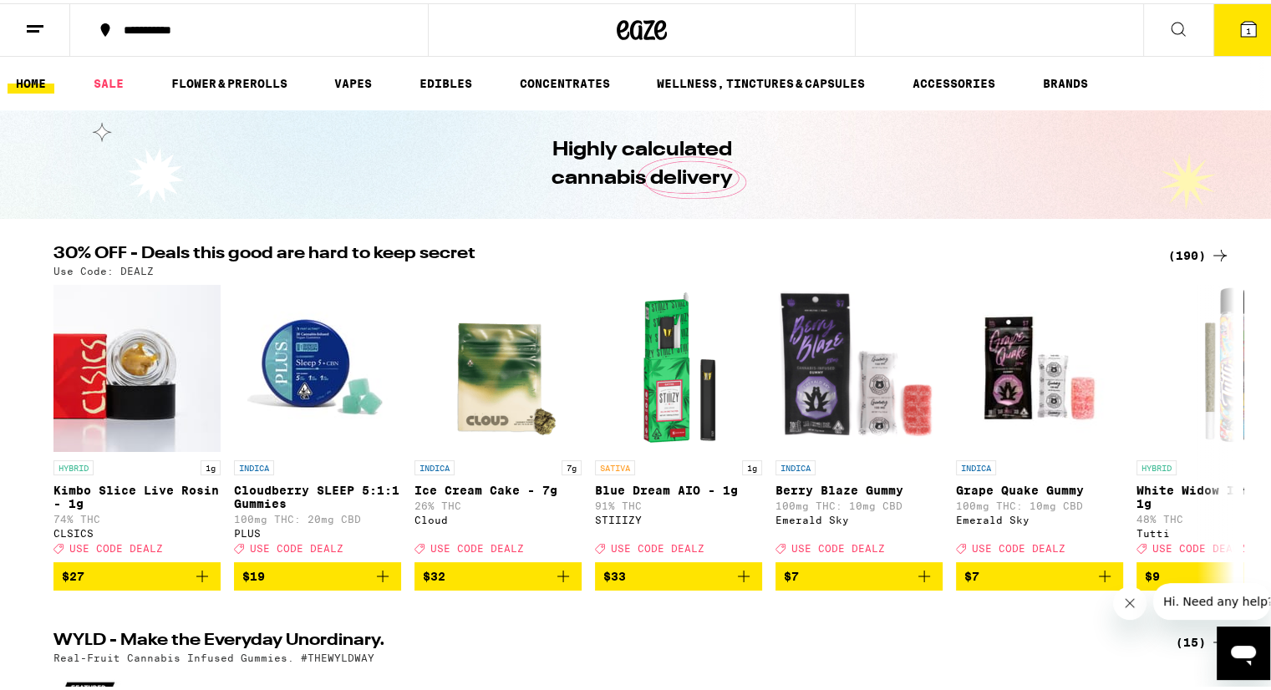
click at [1173, 249] on div "(190)" at bounding box center [1199, 252] width 62 height 20
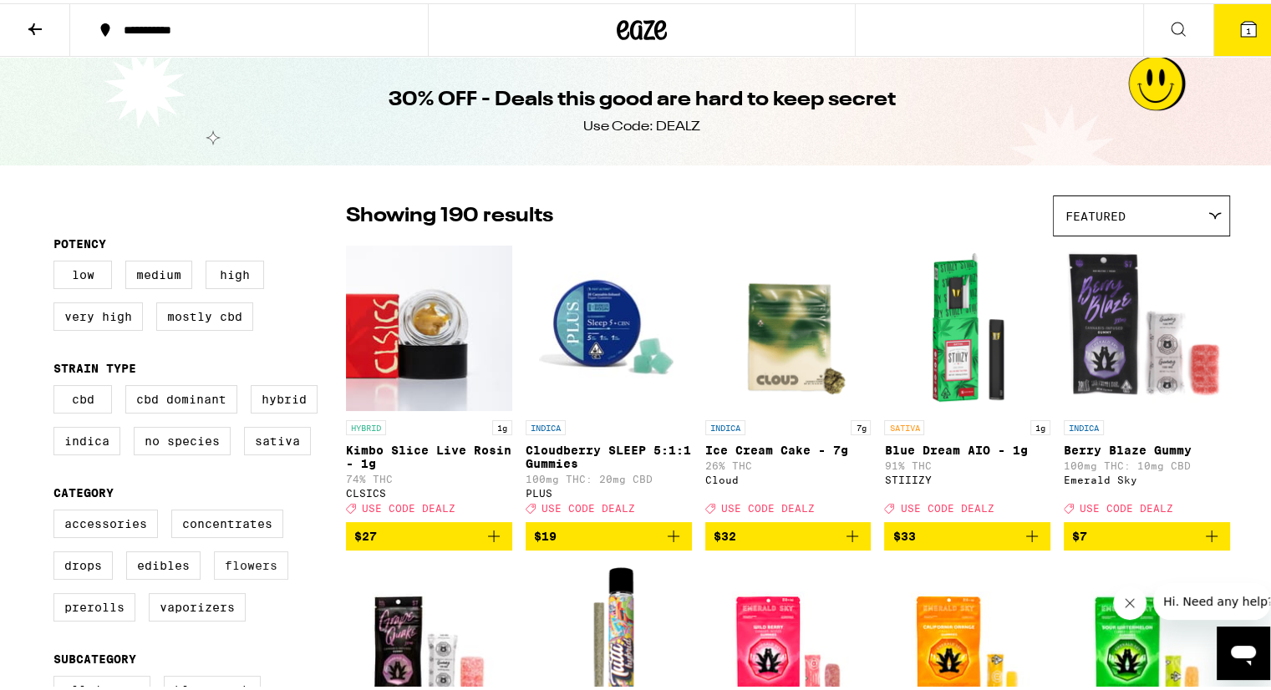
click at [254, 572] on label "Flowers" at bounding box center [251, 562] width 74 height 28
click at [58, 510] on input "Flowers" at bounding box center [57, 509] width 1 height 1
checkbox input "true"
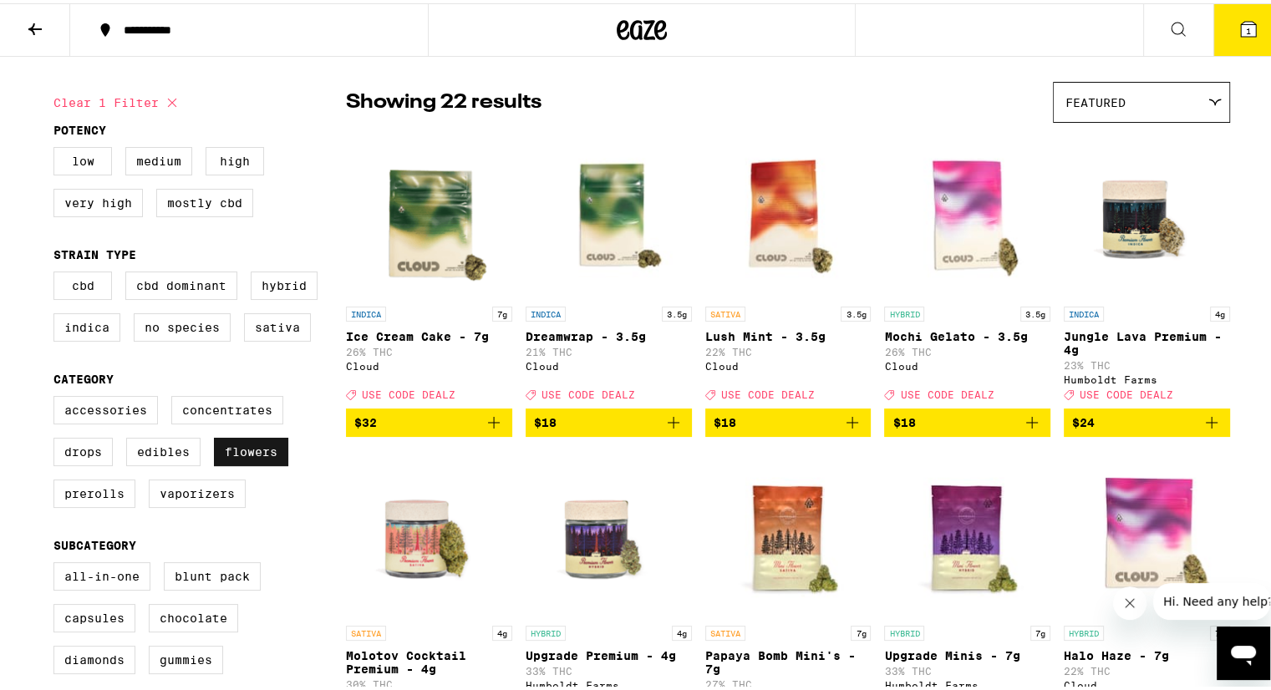
scroll to position [114, 0]
click at [79, 332] on label "Indica" at bounding box center [86, 324] width 67 height 28
click at [58, 272] on input "Indica" at bounding box center [57, 271] width 1 height 1
checkbox input "true"
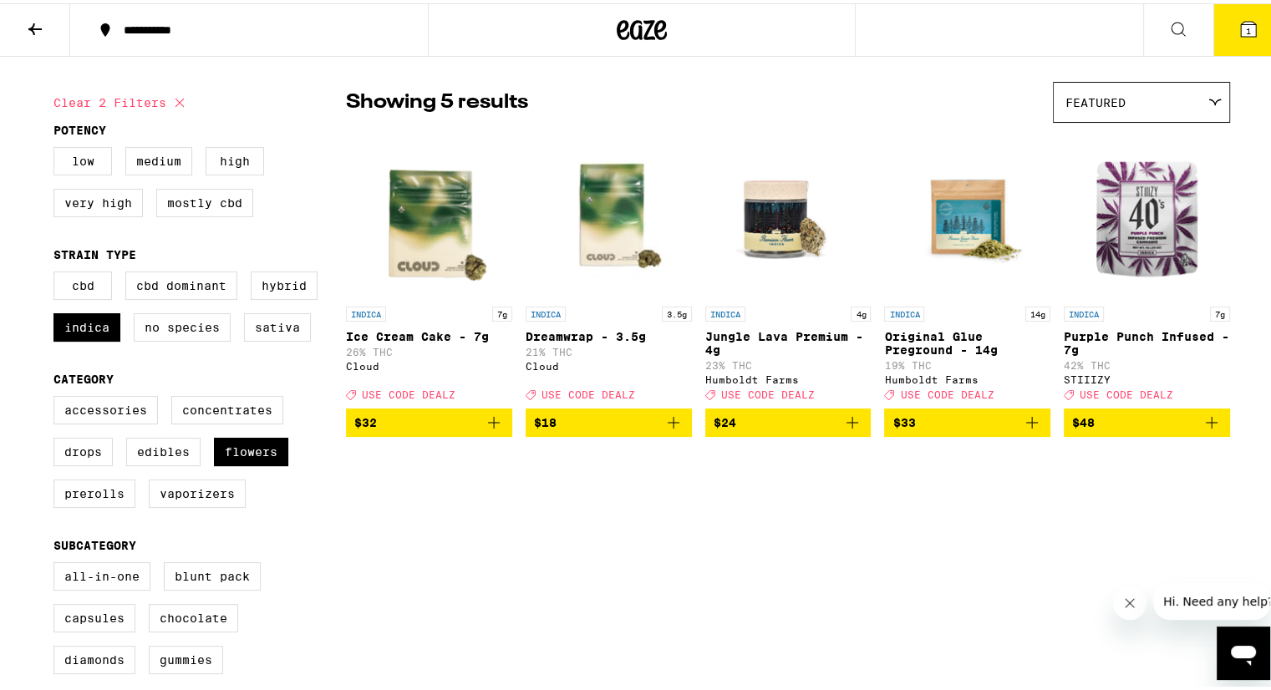
click at [846, 429] on icon "Add to bag" at bounding box center [852, 419] width 20 height 20
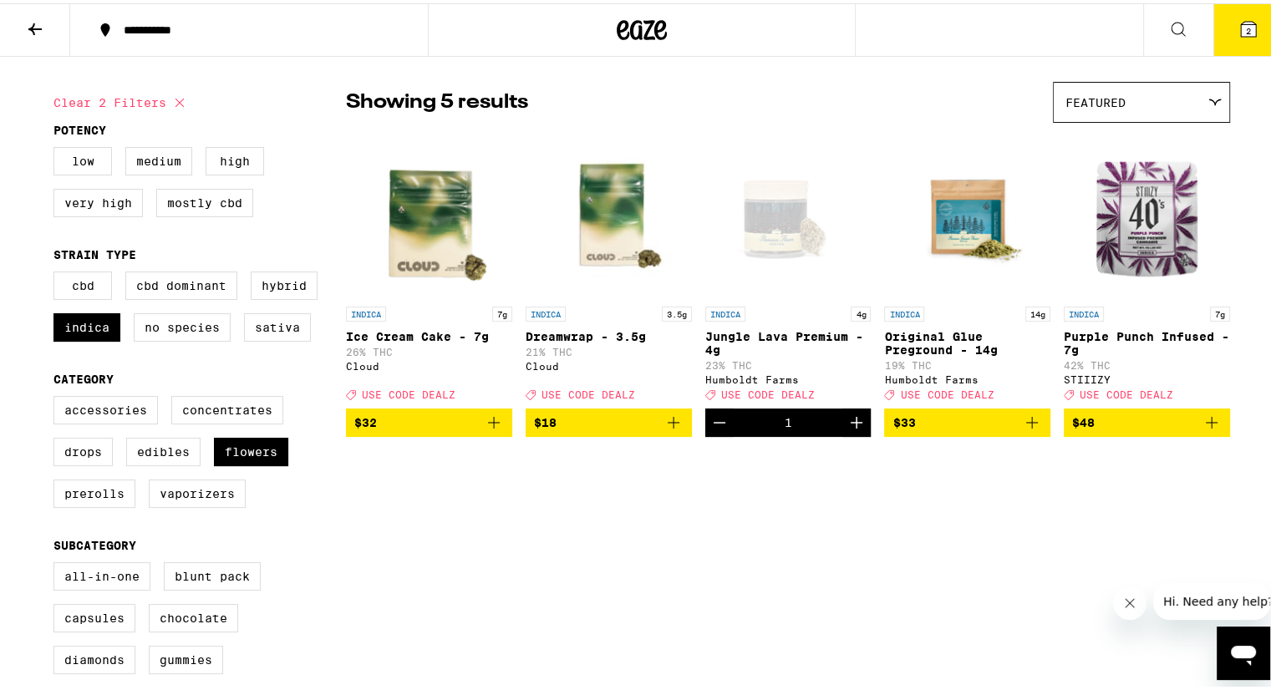
click at [1238, 24] on icon at bounding box center [1248, 26] width 20 height 20
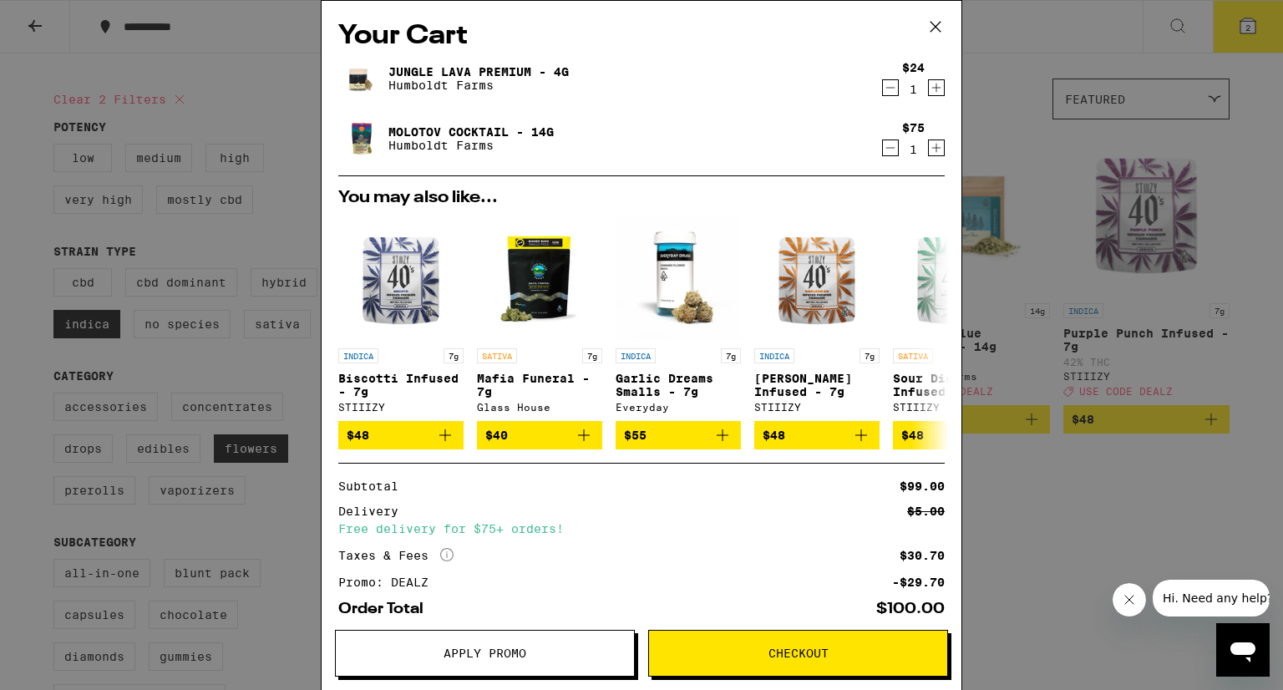
click at [562, 654] on span "Apply Promo" at bounding box center [485, 654] width 298 height 12
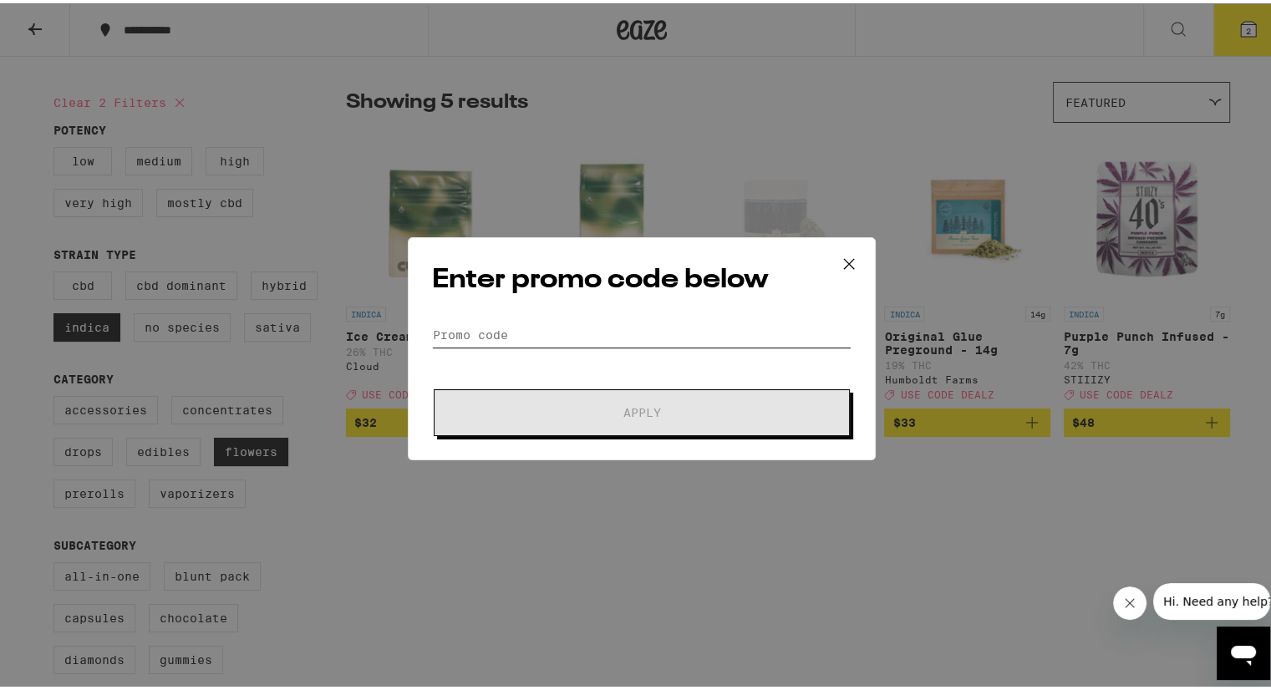
click at [500, 328] on input "Promo Code" at bounding box center [641, 331] width 419 height 25
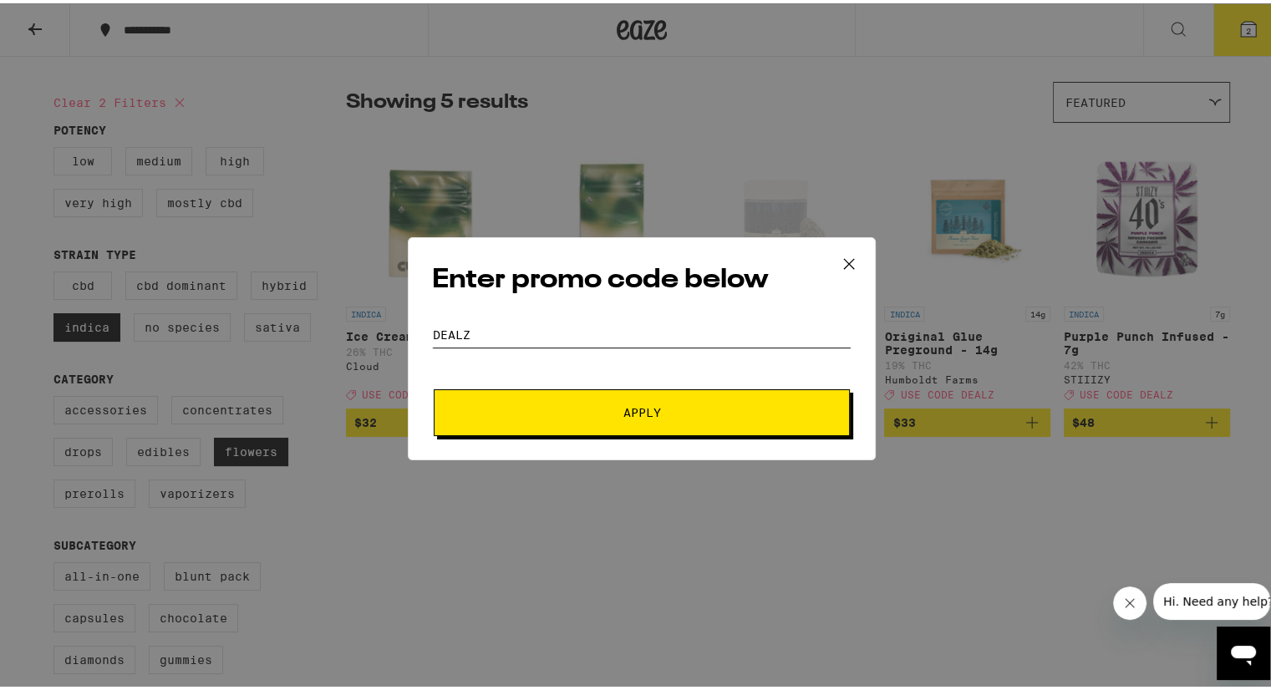
type input "DEALZ"
click at [610, 405] on span "Apply" at bounding box center [641, 410] width 301 height 12
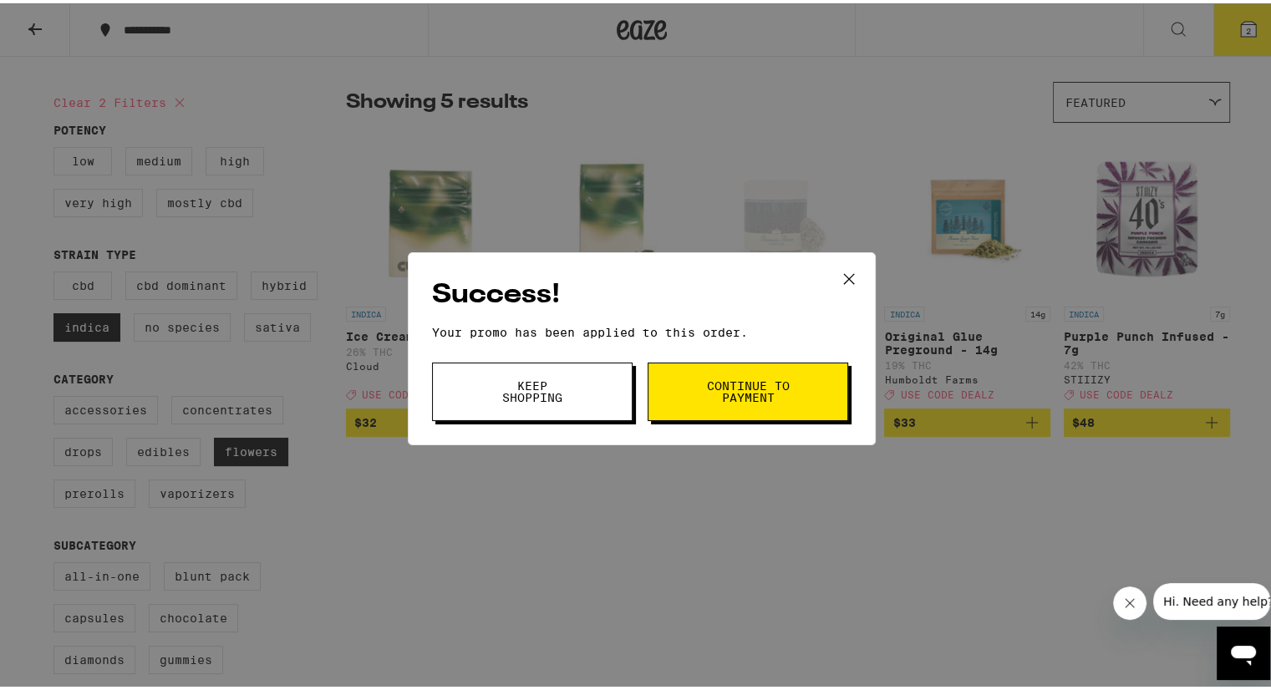
click at [705, 398] on span "Continue to payment" at bounding box center [747, 388] width 85 height 23
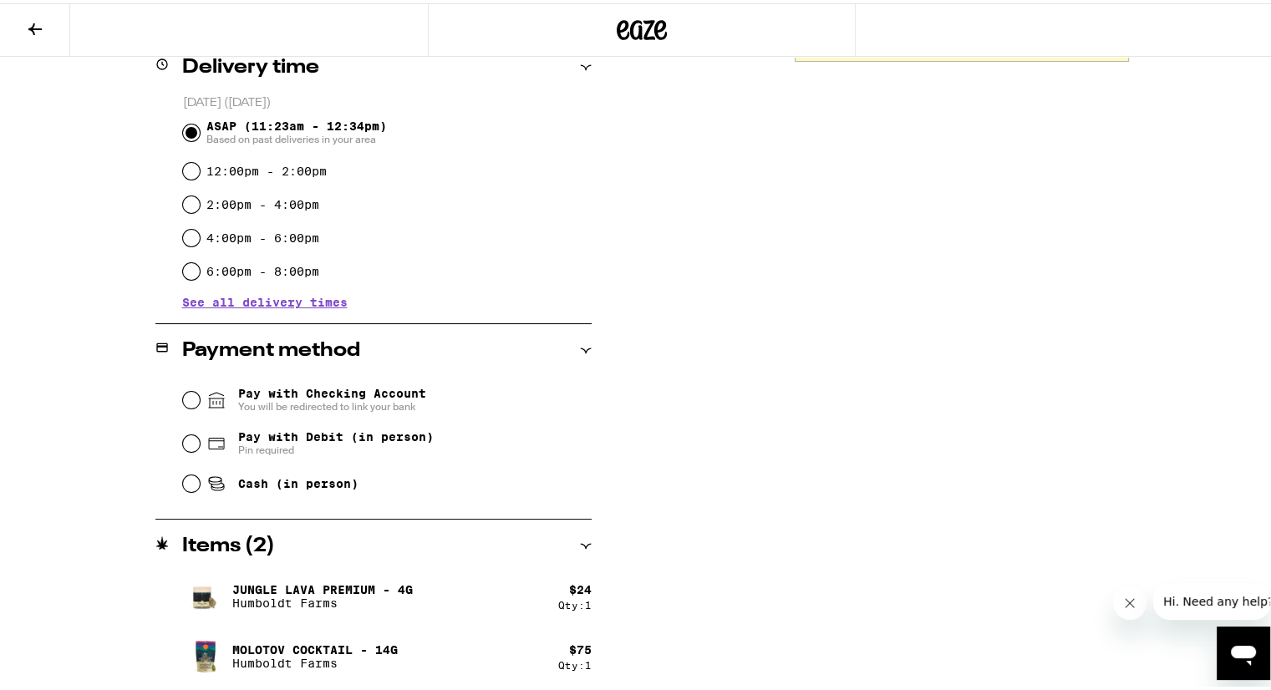
scroll to position [441, 0]
drag, startPoint x: 594, startPoint y: 533, endPoint x: 181, endPoint y: 484, distance: 415.7
click at [183, 484] on input "Cash (in person)" at bounding box center [191, 480] width 17 height 17
radio input "true"
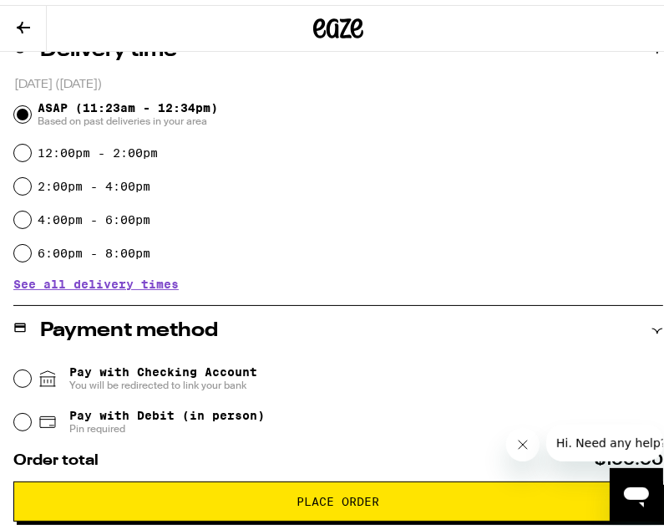
click at [335, 502] on span "Place Order" at bounding box center [338, 496] width 83 height 12
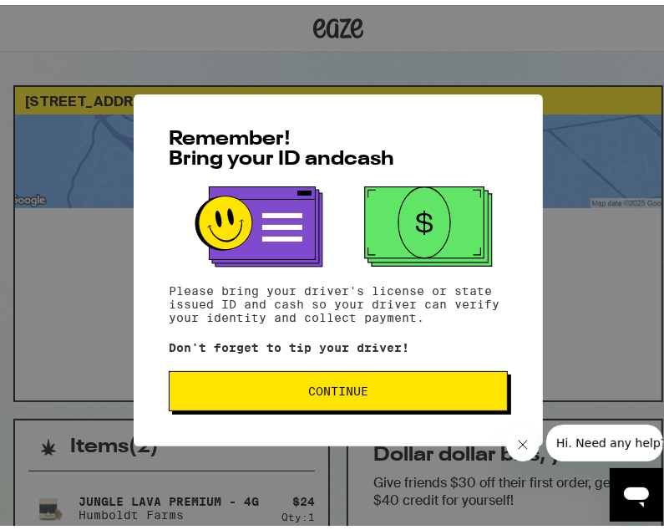
click at [313, 402] on button "Continue" at bounding box center [338, 386] width 339 height 40
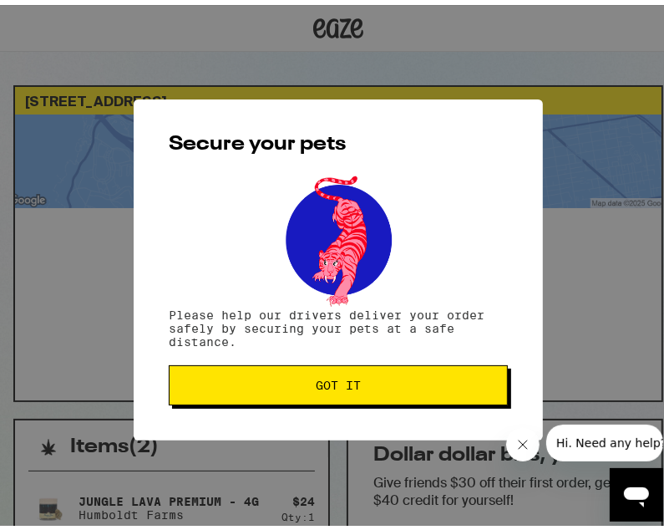
click at [316, 386] on span "Got it" at bounding box center [338, 380] width 45 height 12
